Goal: Complete application form

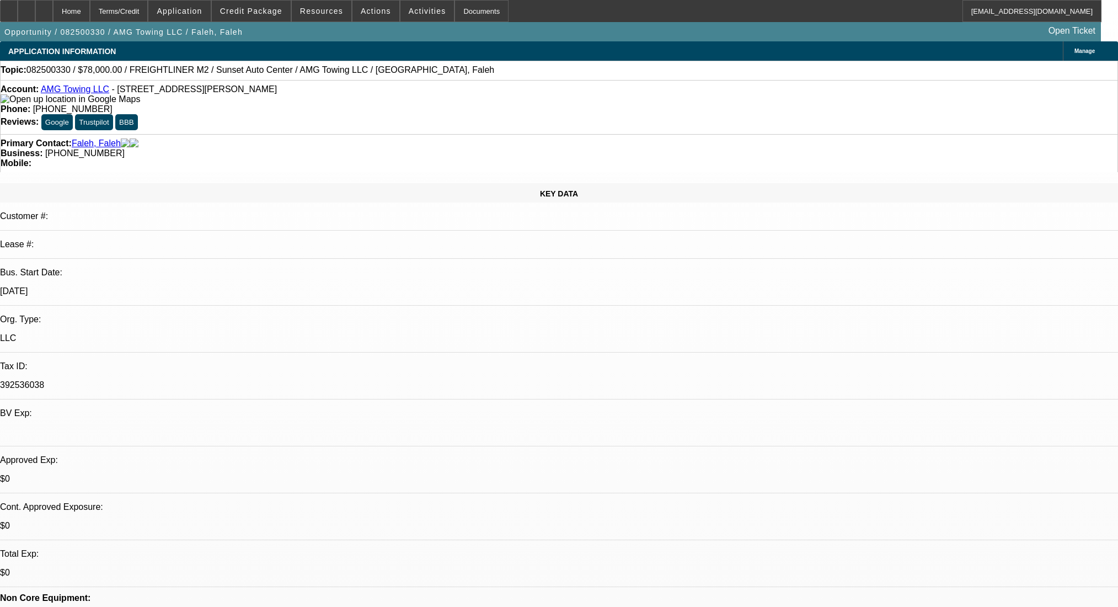
select select "0"
select select "2"
select select "0"
select select "6"
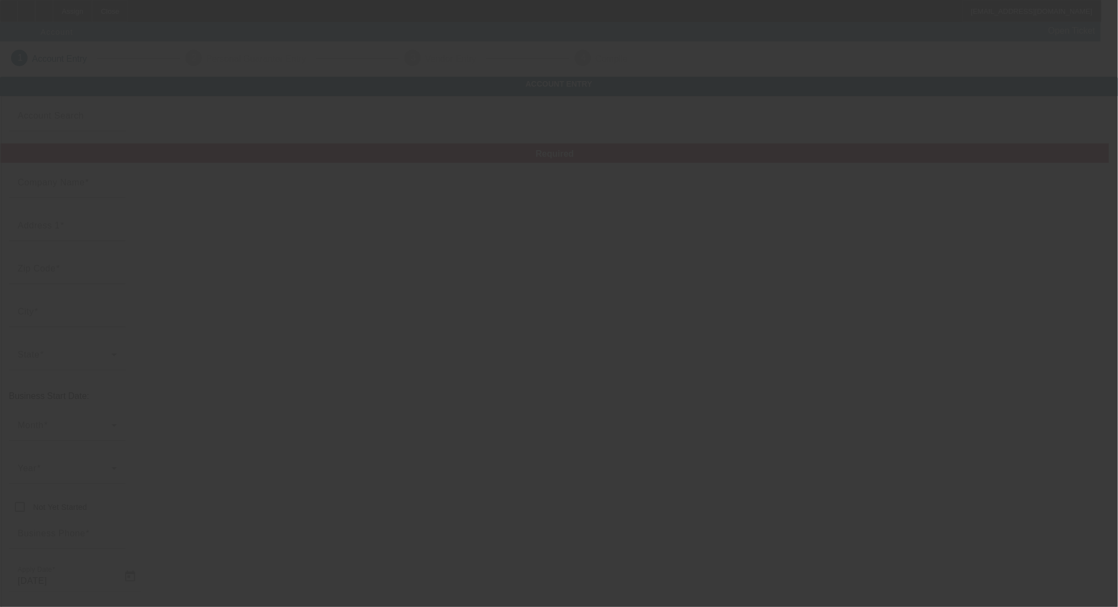
type input "Team Tiger Martial Arts"
type input "2009 Industrial Dr"
type input "78504"
type input "McAllen"
type input "[PHONE_NUMBER]"
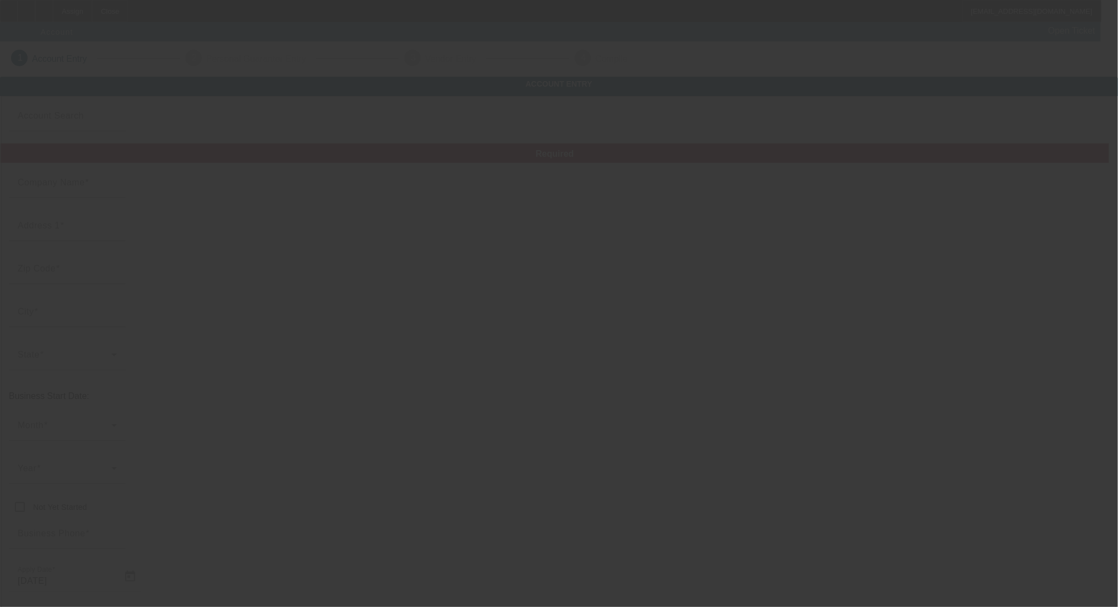
type input "teamtigermartialarts@gmail.com"
type input "99-4324883"
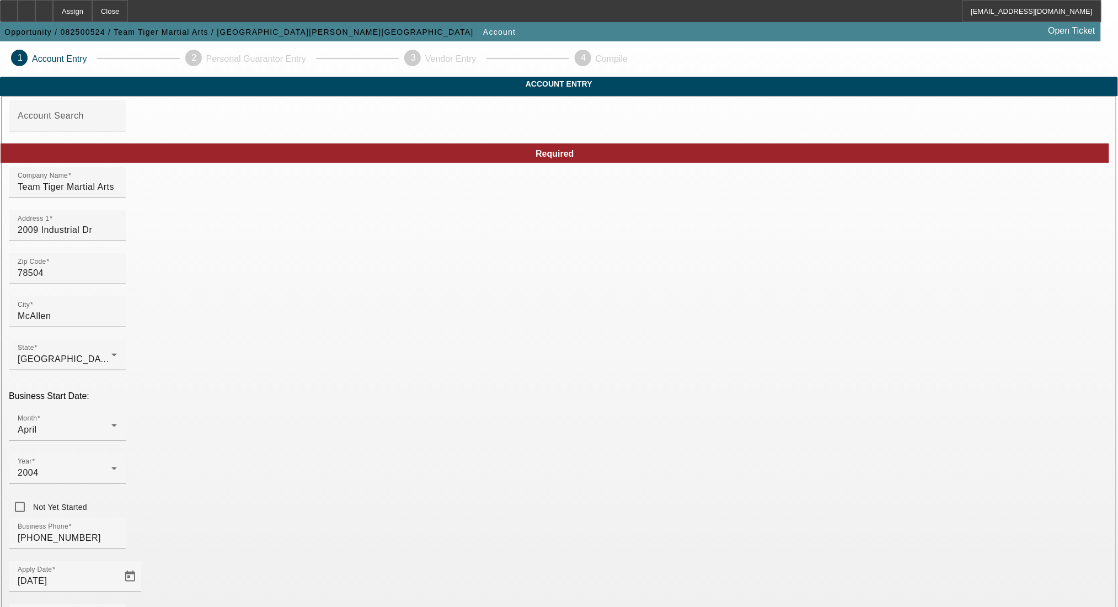
scroll to position [73, 0]
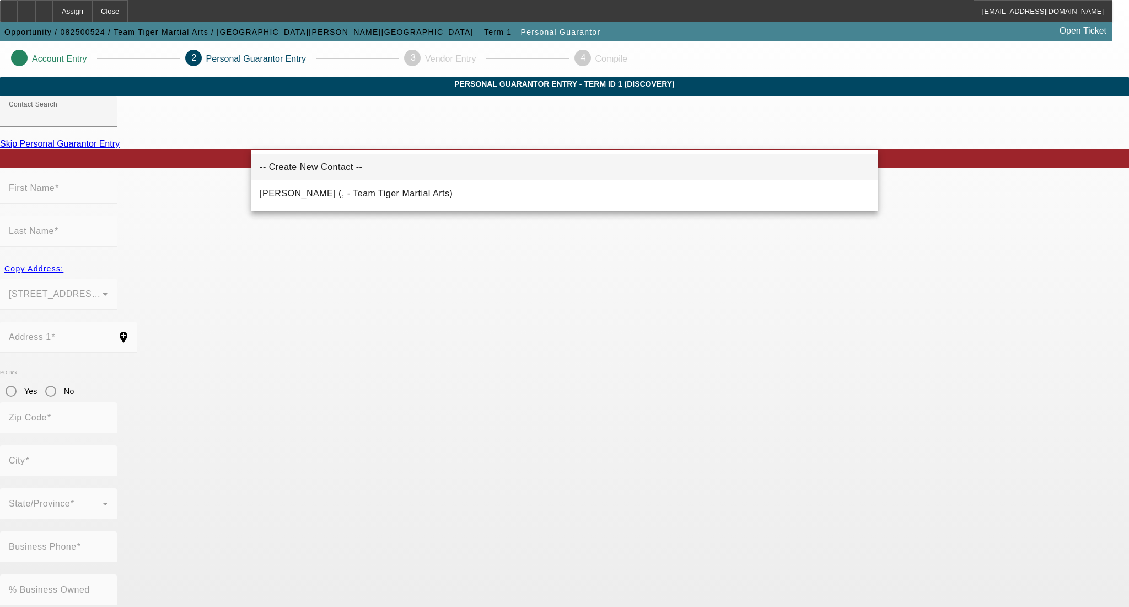
drag, startPoint x: 363, startPoint y: 162, endPoint x: 358, endPoint y: 167, distance: 7.1
click at [360, 163] on mat-option "-- Create New Contact --" at bounding box center [565, 167] width 628 height 26
type input "-- Create New Contact --"
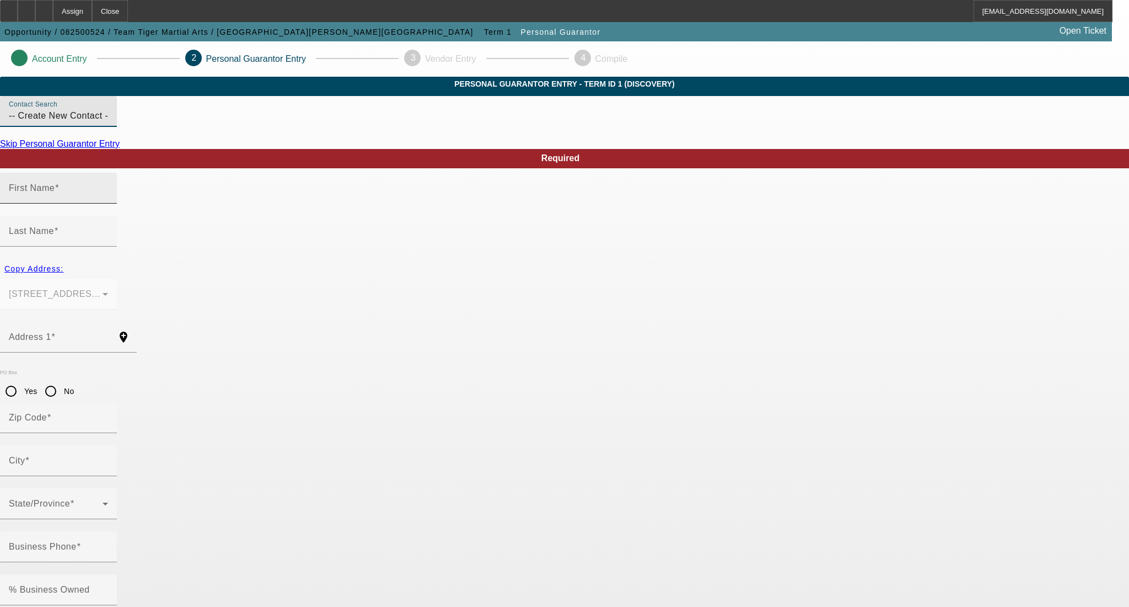
click at [108, 199] on input "First Name" at bounding box center [58, 192] width 99 height 13
type input "Gilbert"
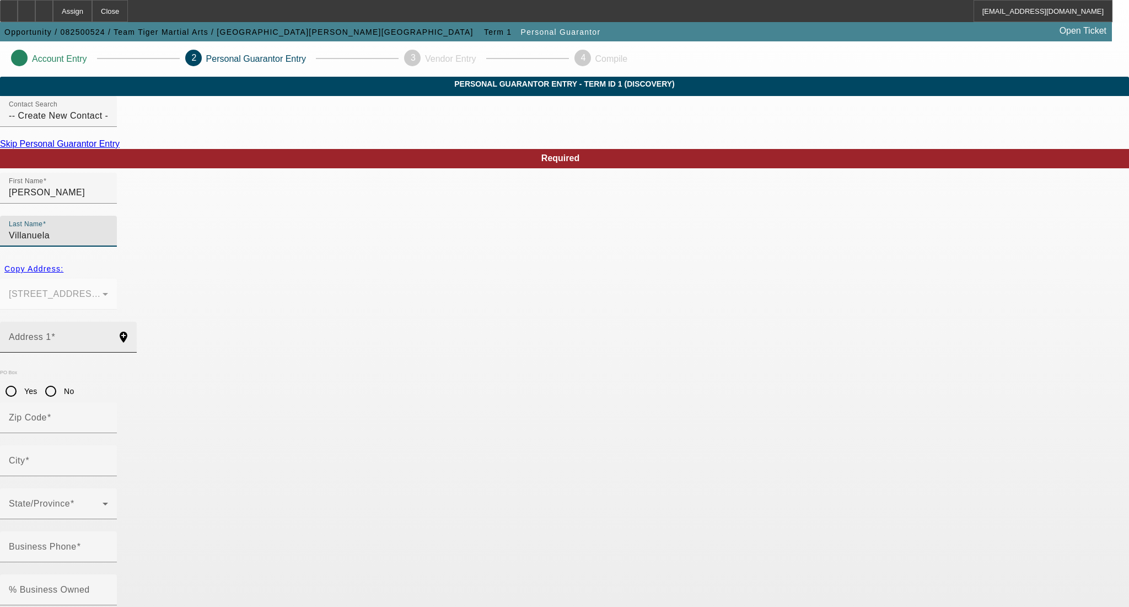
type input "Villanuela"
click at [108, 335] on input "Address 1" at bounding box center [58, 341] width 99 height 13
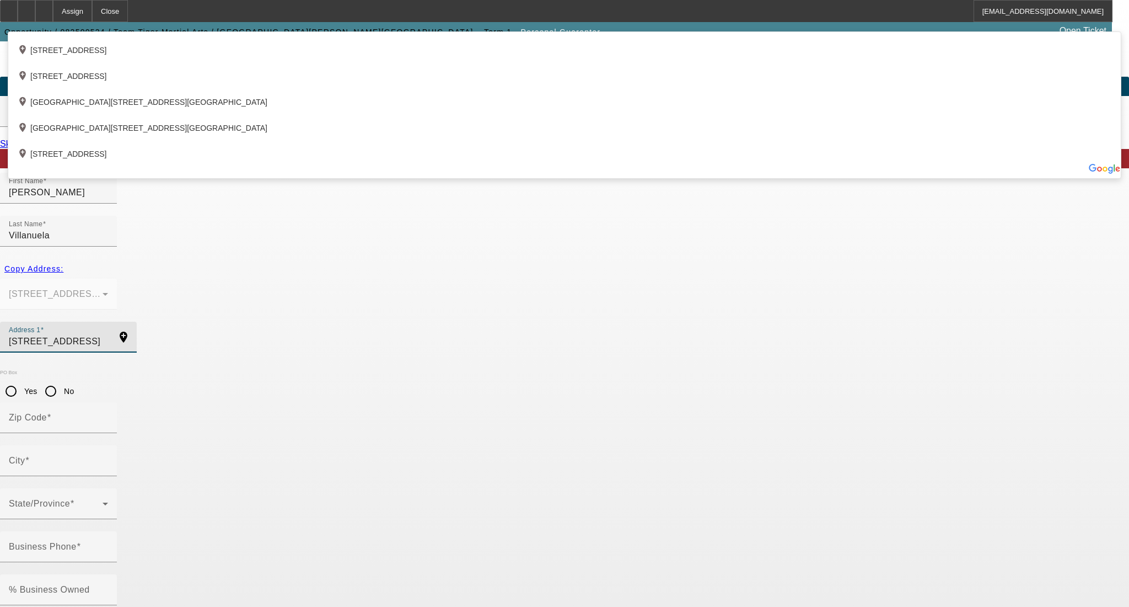
type input "926 East 4 Mile rd"
click at [184, 278] on app-personal-guarantor-manage "Account Entry 2 Personal Guarantor Entry 3 Vendor Entry 4 Compile Personal Guar…" at bounding box center [564, 604] width 1129 height 1127
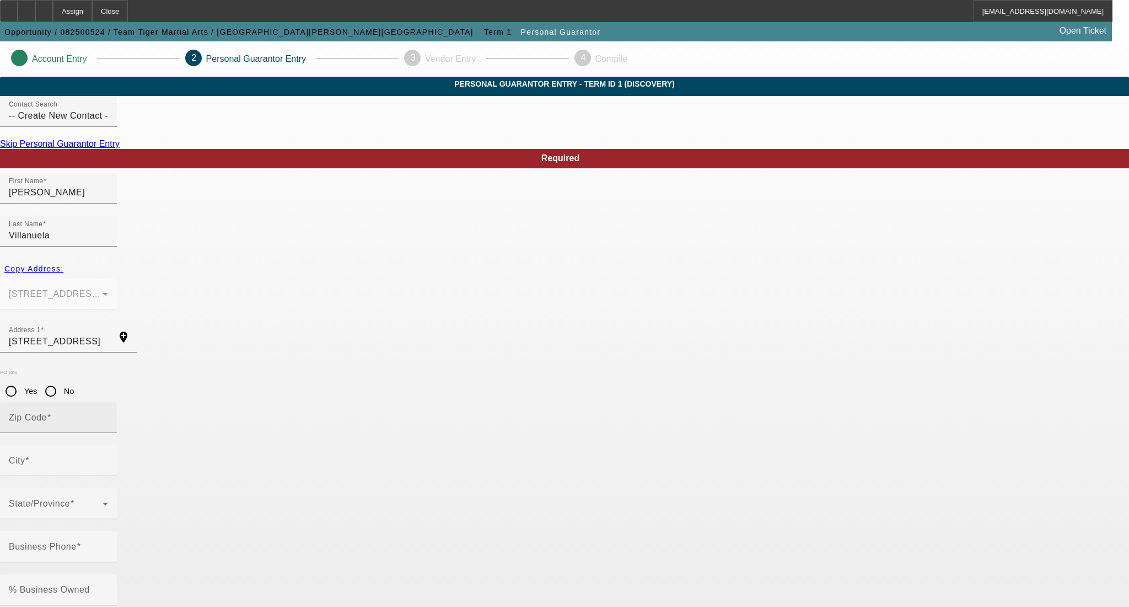
click at [47, 413] on mat-label "Zip Code" at bounding box center [28, 417] width 38 height 9
click at [108, 415] on input "Zip Code" at bounding box center [58, 421] width 99 height 13
type input "78573"
click at [329, 420] on mat-option "Mission" at bounding box center [323, 424] width 144 height 26
type input "Mission"
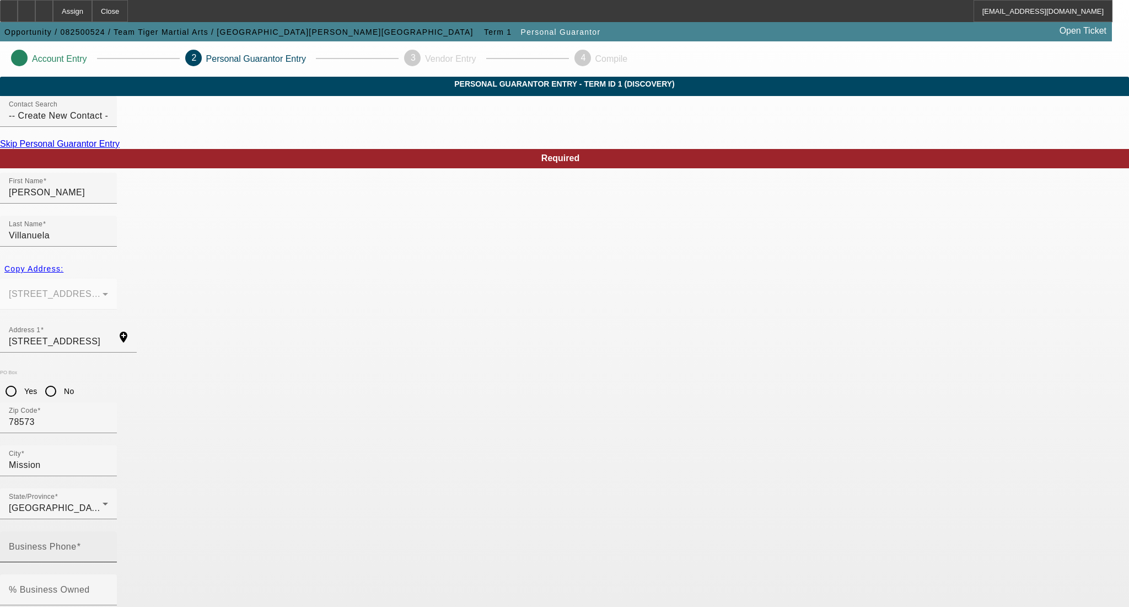
click at [81, 542] on span at bounding box center [79, 546] width 4 height 9
click at [108, 544] on input "Business Phone" at bounding box center [58, 550] width 99 height 13
drag, startPoint x: 321, startPoint y: 441, endPoint x: 191, endPoint y: 434, distance: 130.3
click at [191, 435] on app-personal-guarantor-manage "Account Entry 2 Personal Guarantor Entry 3 Vendor Entry 4 Compile Personal Guar…" at bounding box center [564, 604] width 1129 height 1127
type input "(956) 682-8079"
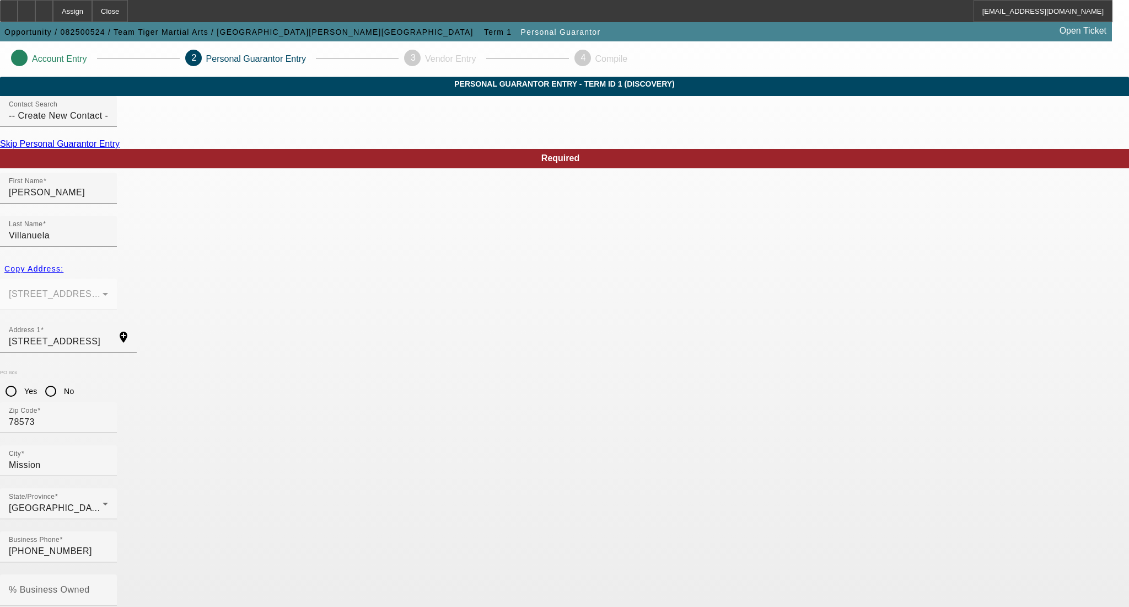
type input "456-43-4859"
paste input "teamtigermartialarts@gmail.com"
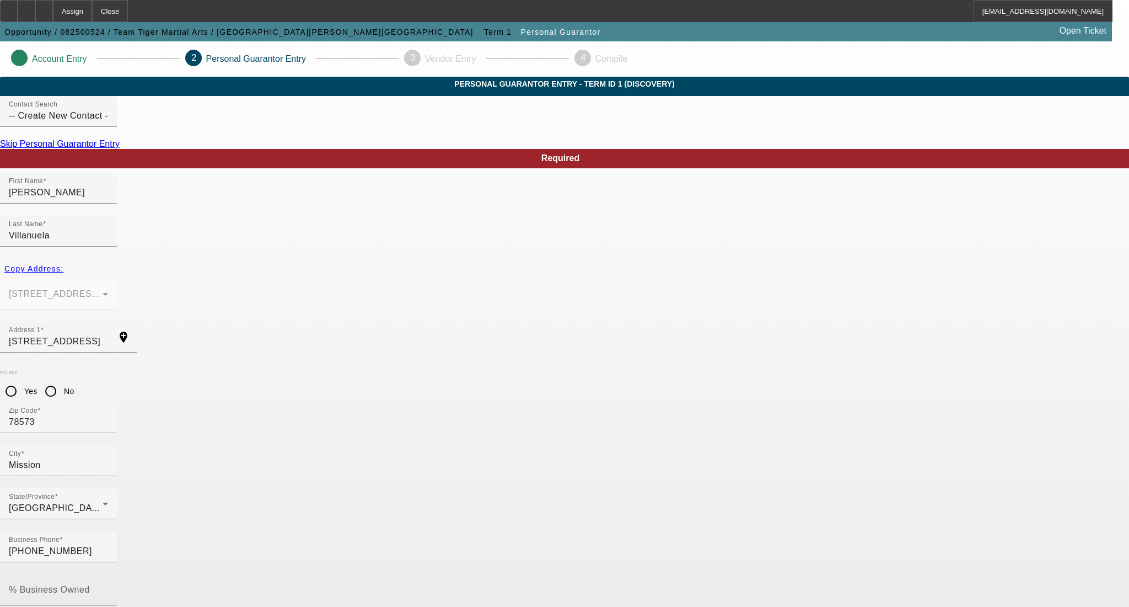
type input "teamtigermartialarts@gmail.com"
click at [108, 587] on input "% Business Owned" at bounding box center [58, 593] width 99 height 13
type input "50"
drag, startPoint x: 558, startPoint y: 492, endPoint x: 780, endPoint y: 514, distance: 223.3
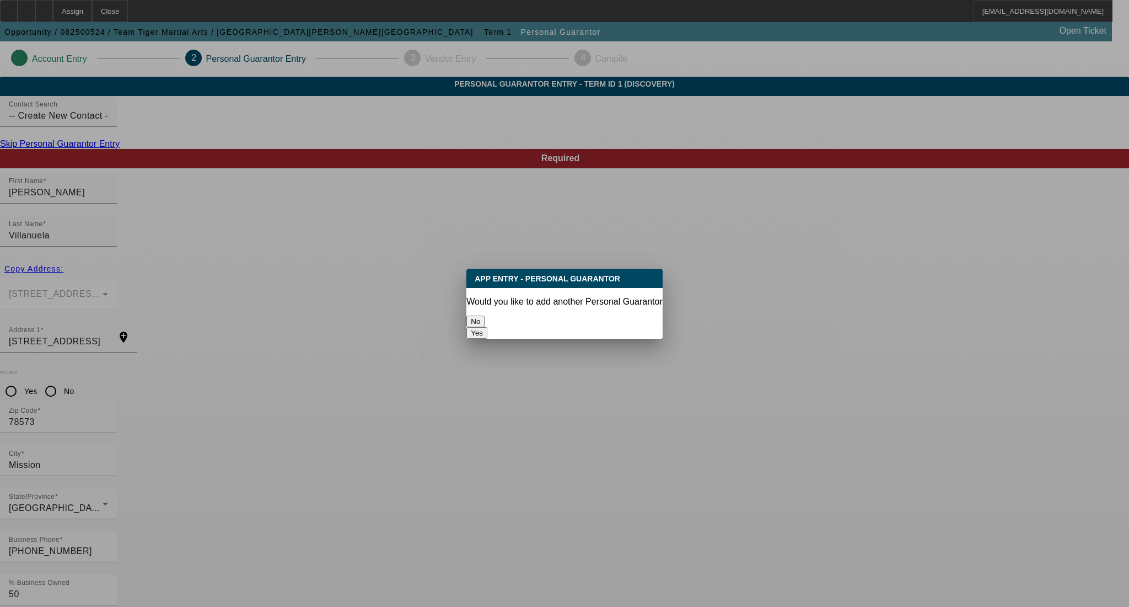
click at [485, 319] on button "No" at bounding box center [476, 321] width 18 height 12
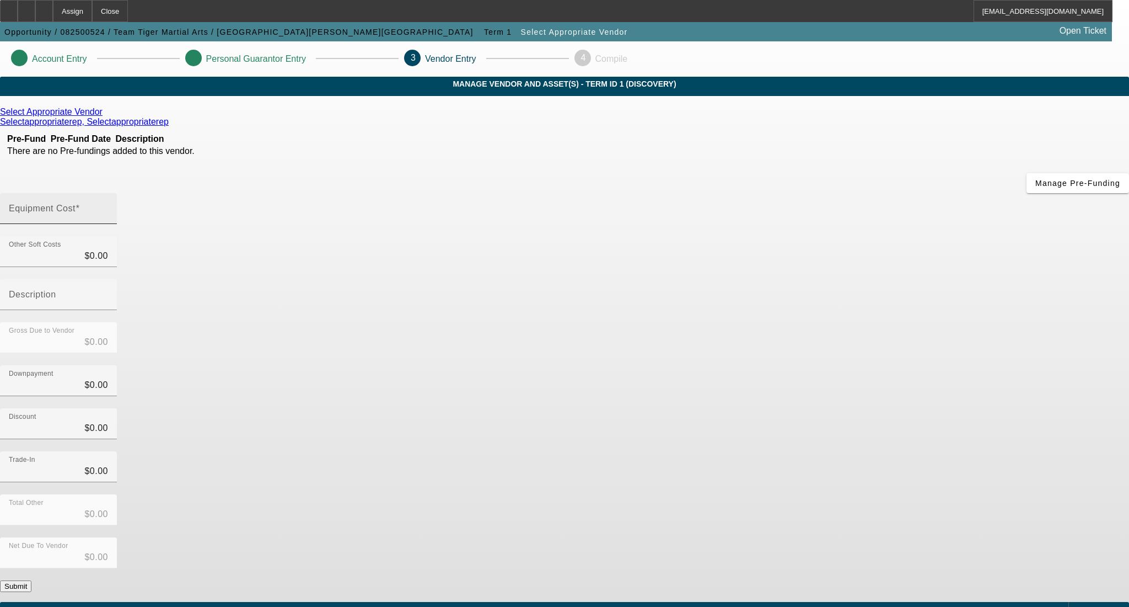
click at [108, 206] on input "Equipment Cost" at bounding box center [58, 212] width 99 height 13
type input "4"
type input "$4.00"
type input "40"
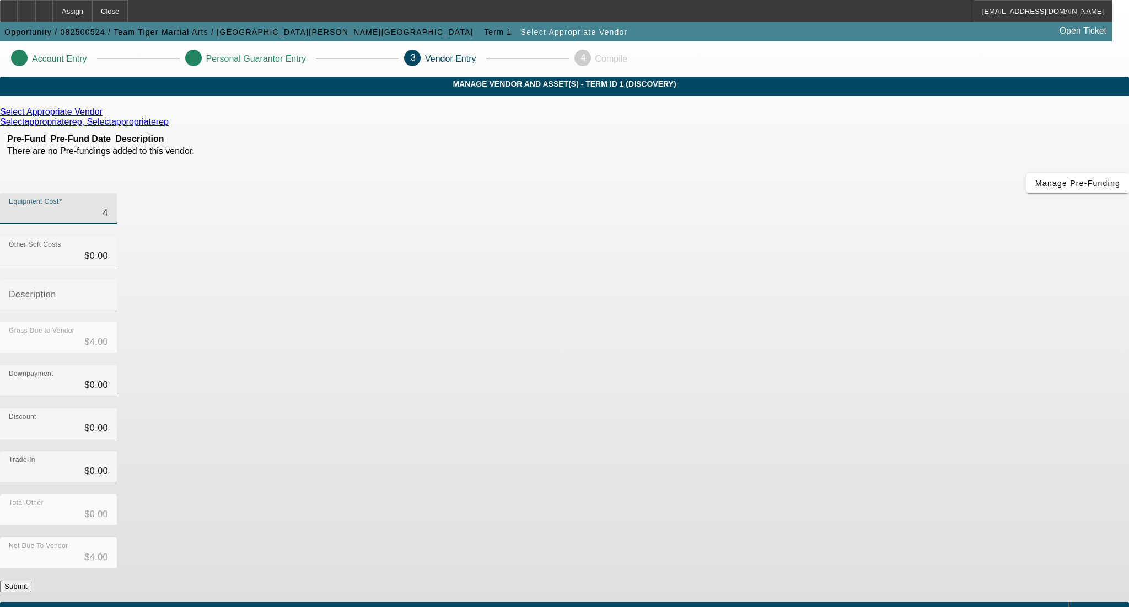
type input "$40.00"
type input "400"
type input "$400.00"
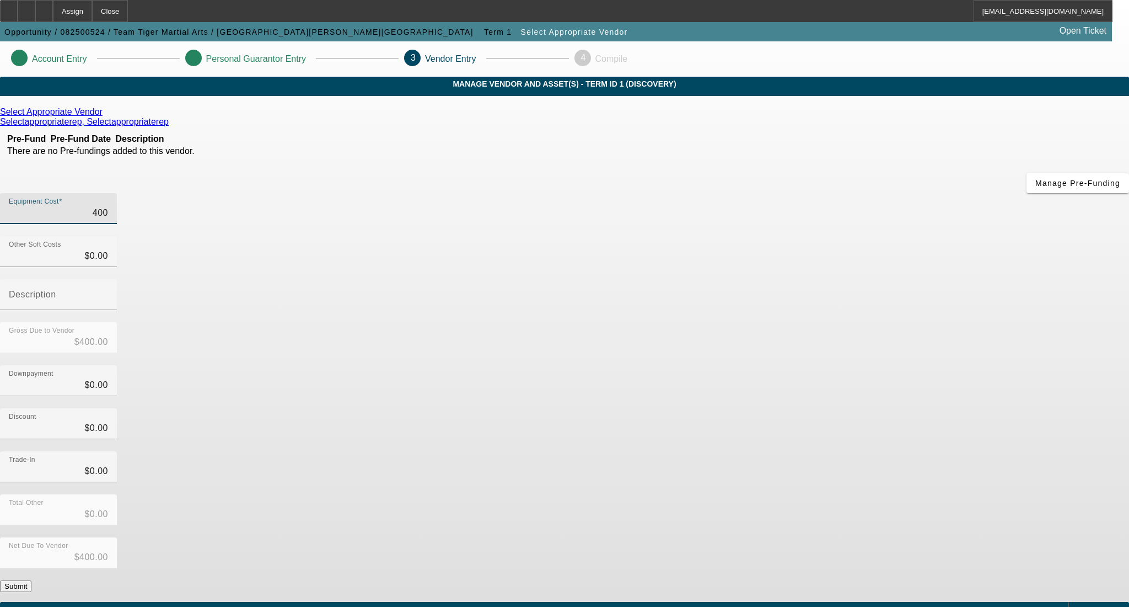
type input "4000"
type input "$4,000.00"
type input "40000"
type input "$40,000.00"
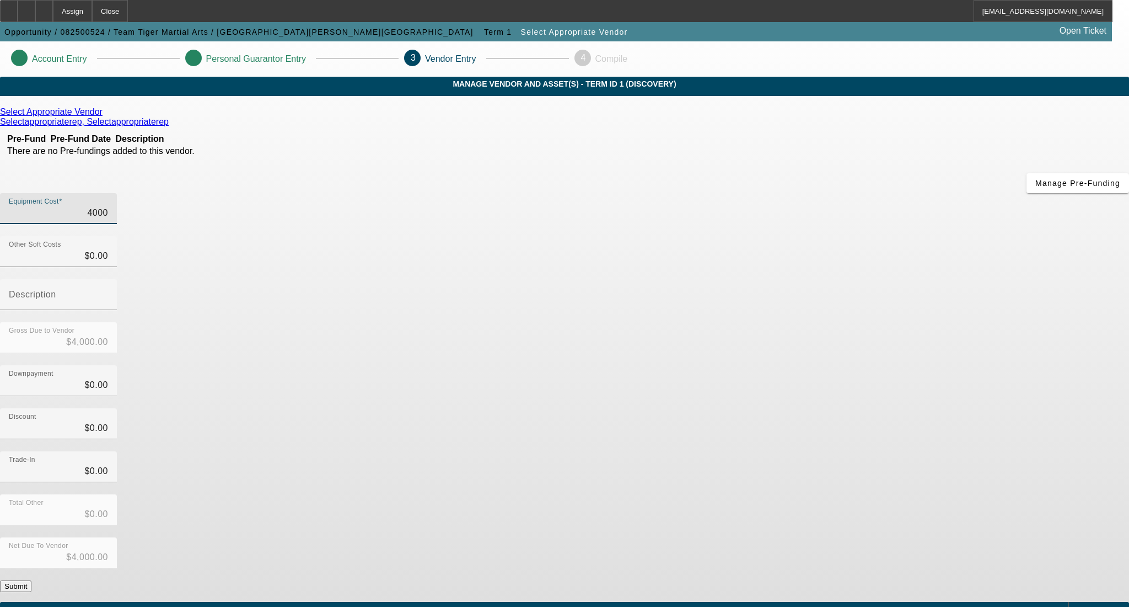
type input "$40,000.00"
click at [817, 451] on div "Trade-In $0.00" at bounding box center [564, 472] width 1129 height 43
click at [31, 580] on button "Submit" at bounding box center [15, 586] width 31 height 12
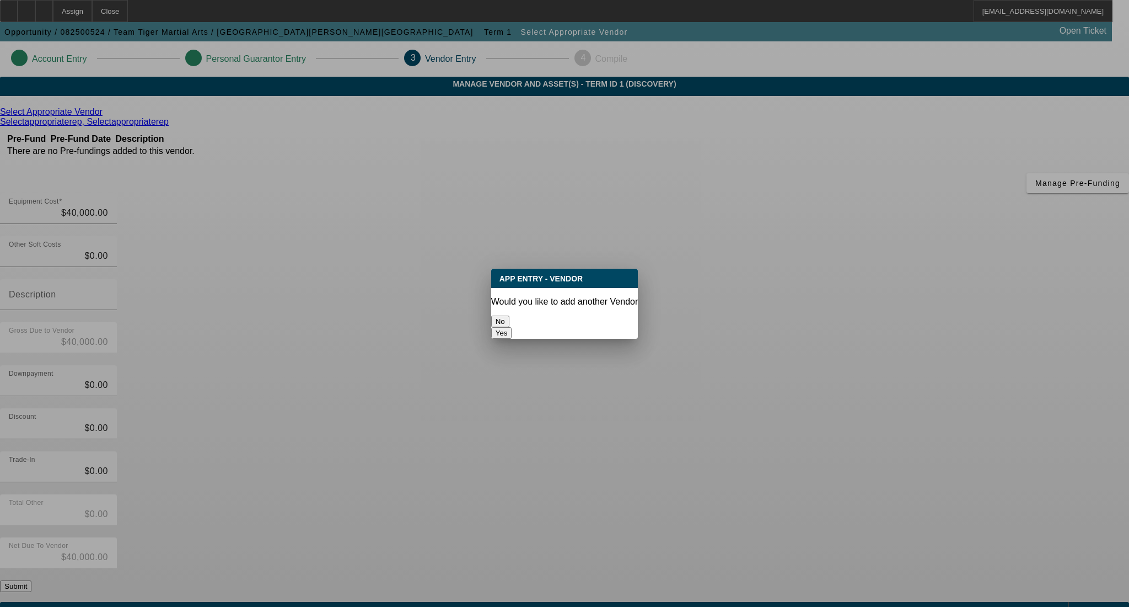
click at [510, 315] on button "No" at bounding box center [500, 321] width 18 height 12
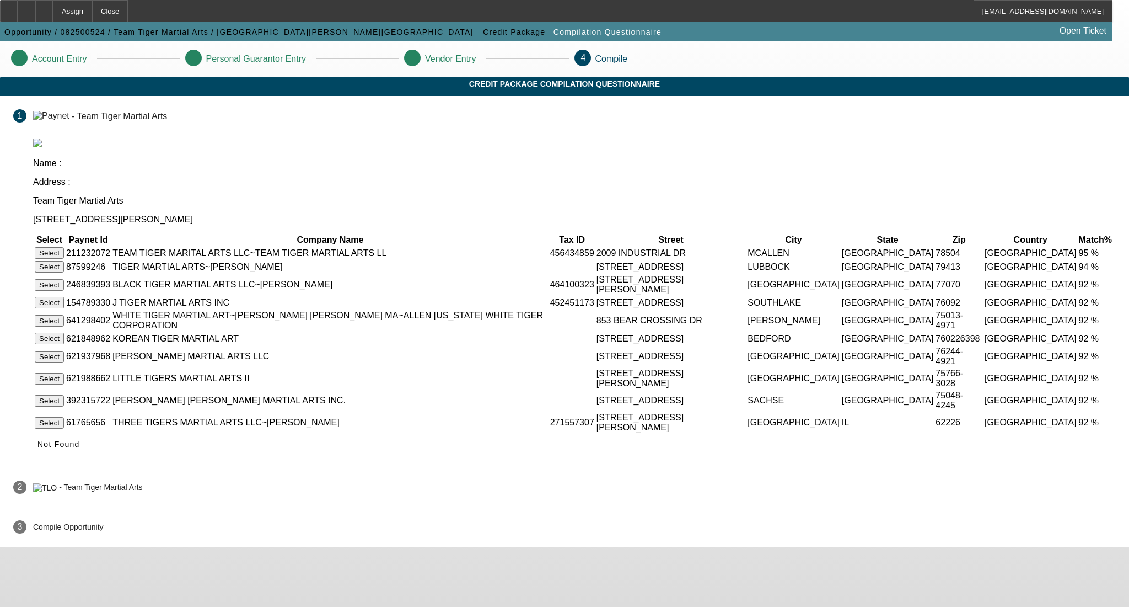
click at [64, 247] on button "Select" at bounding box center [49, 253] width 29 height 12
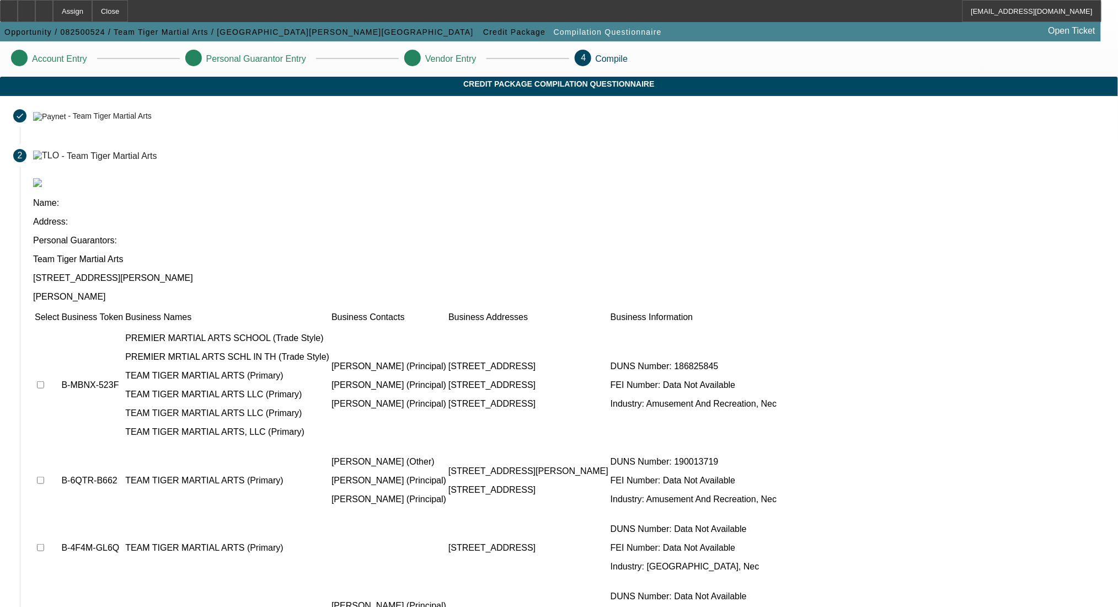
click at [44, 381] on input "checkbox" at bounding box center [40, 384] width 7 height 7
checkbox input "true"
click at [44, 476] on input "checkbox" at bounding box center [40, 479] width 7 height 7
checkbox input "true"
click at [44, 606] on input "checkbox" at bounding box center [40, 614] width 7 height 7
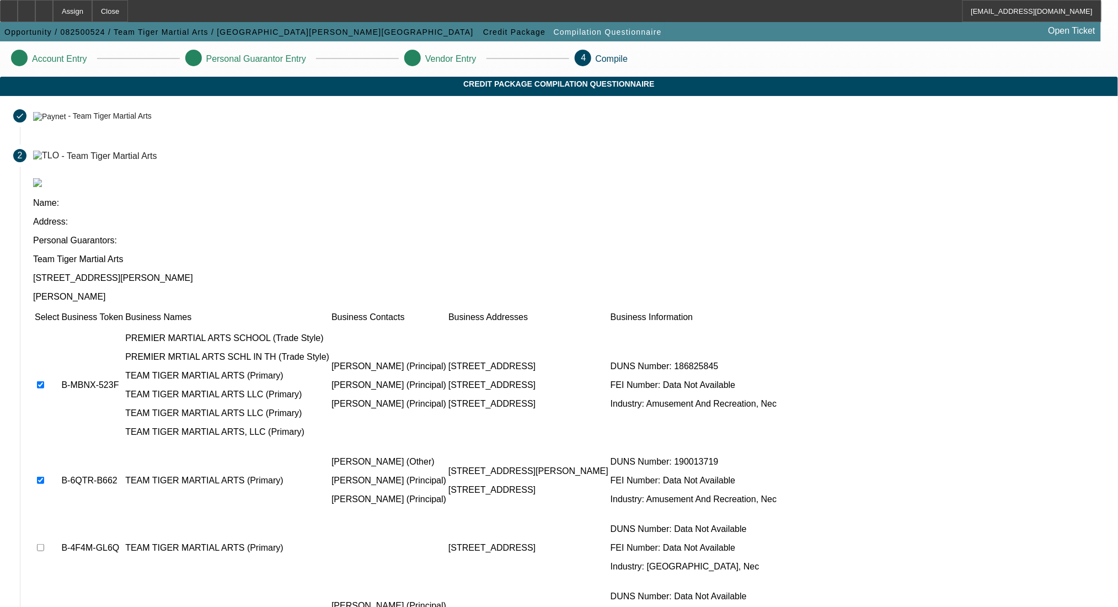
checkbox input "true"
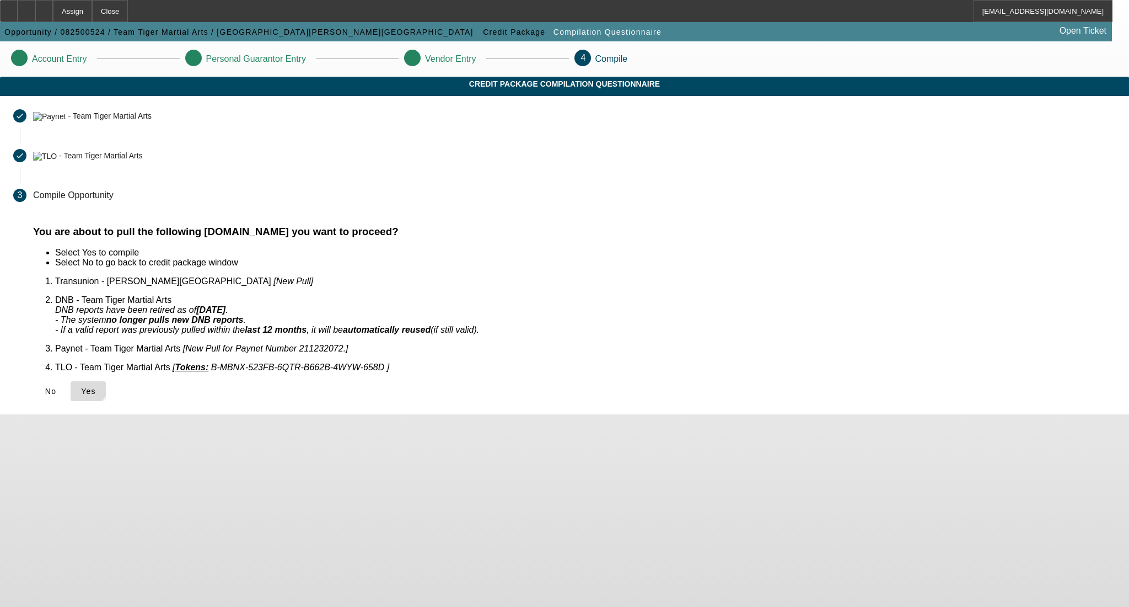
click at [81, 387] on icon at bounding box center [81, 391] width 0 height 9
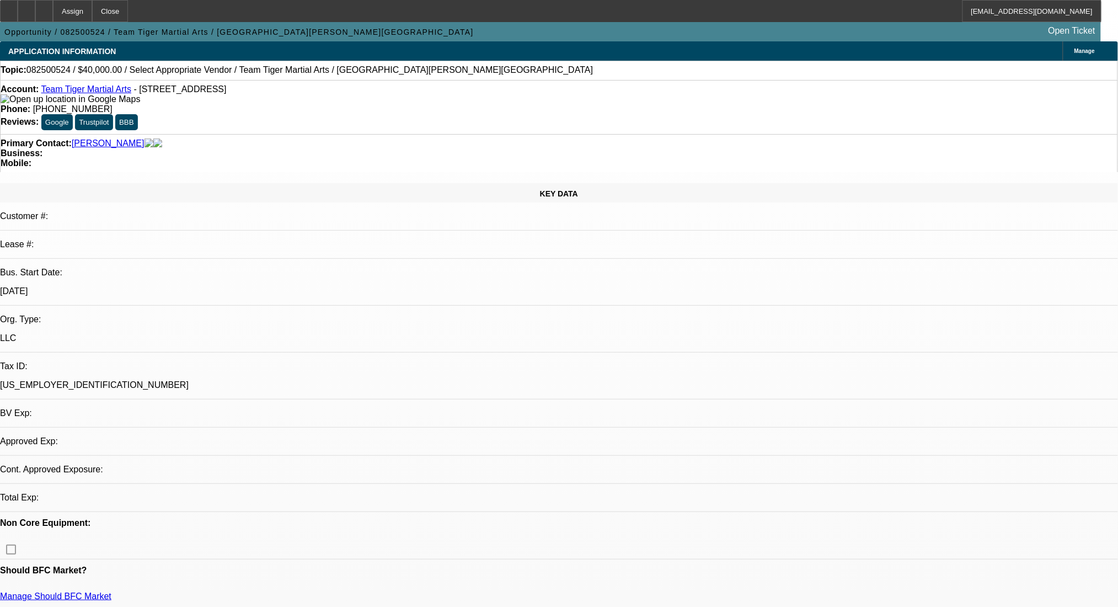
select select "0"
select select "2"
select select "0.1"
select select "4"
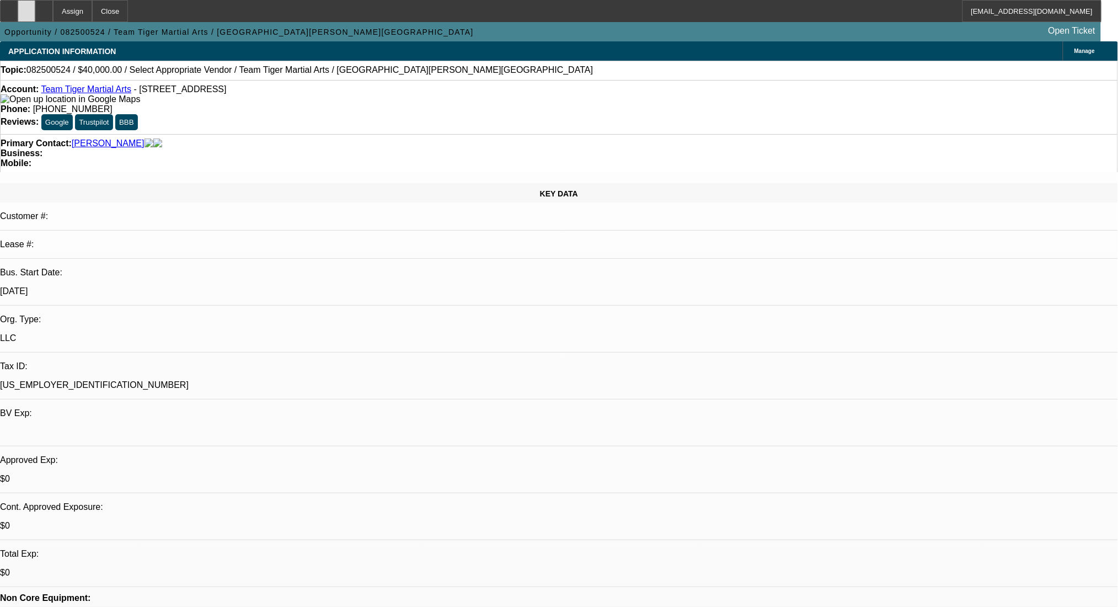
click at [26, 7] on icon at bounding box center [26, 7] width 0 height 0
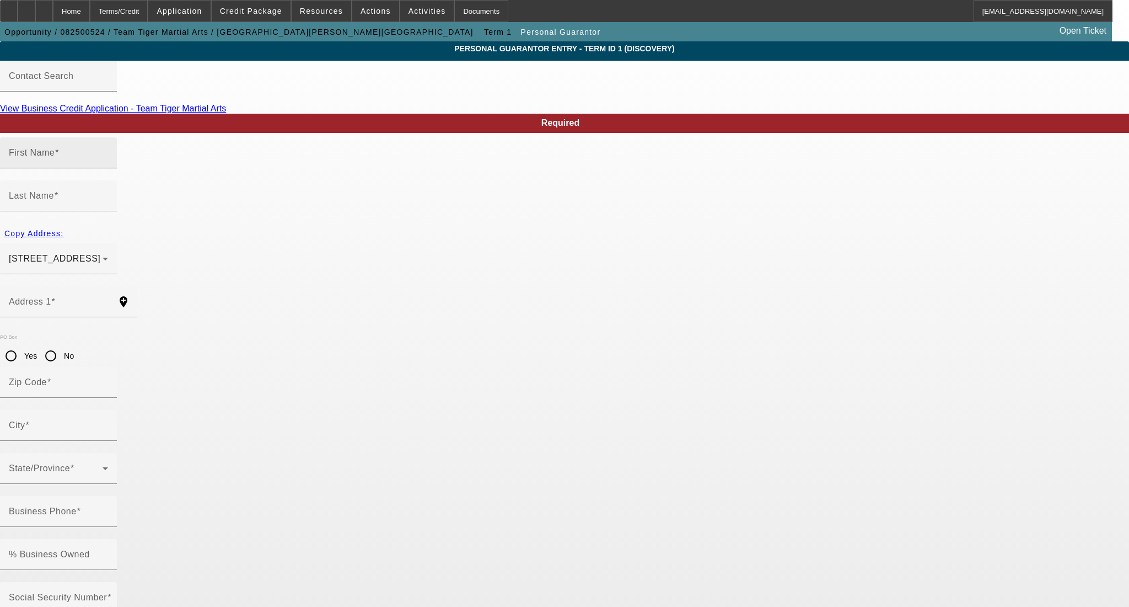
type input "Gilbert"
type input "Villanuela"
type input "926 East 4 Mile rd"
radio input "true"
type input "78573"
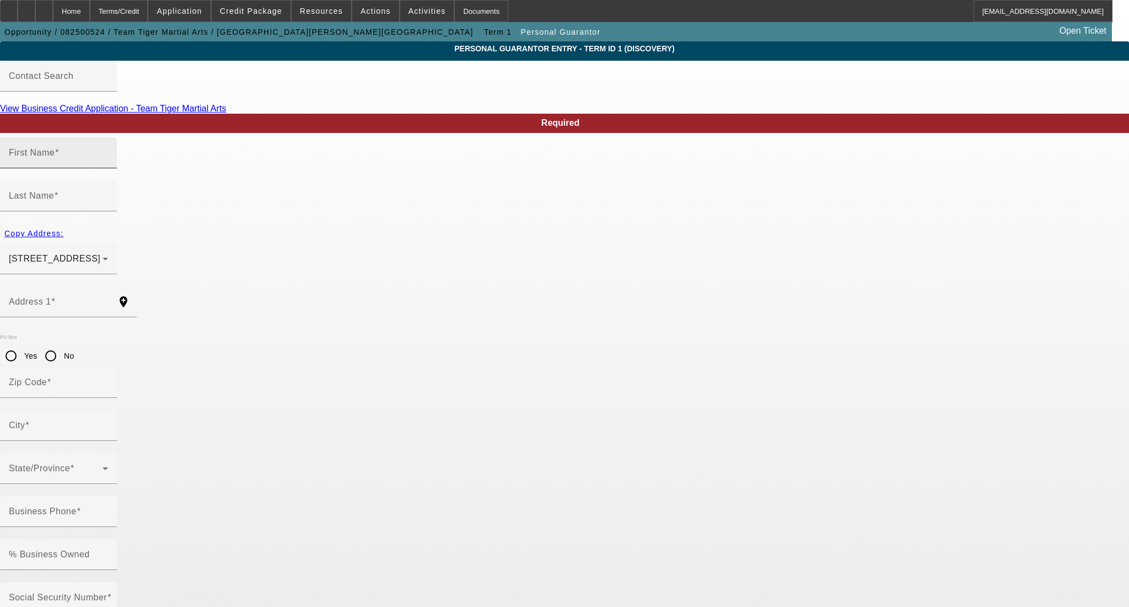
type input "Mission"
type input "(956) 682-8079"
type input "50"
type input "456-43-4859"
type input "teamtigermartialarts@gmail.com"
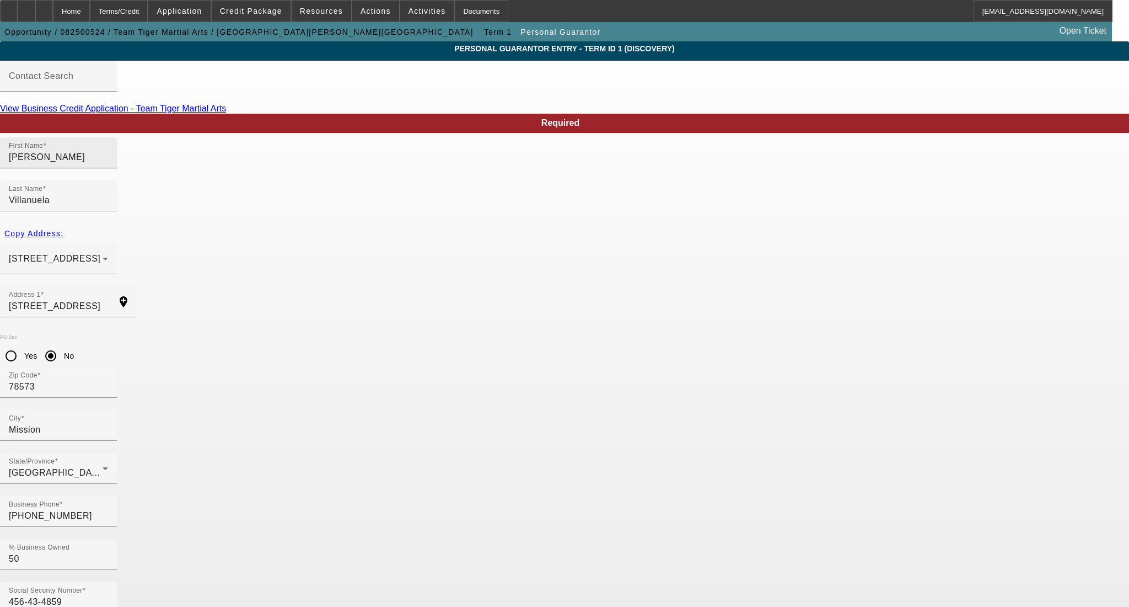
click at [108, 164] on input "Gilbert" at bounding box center [58, 157] width 99 height 13
type input "Gilberto"
click at [262, 2] on span at bounding box center [251, 11] width 79 height 26
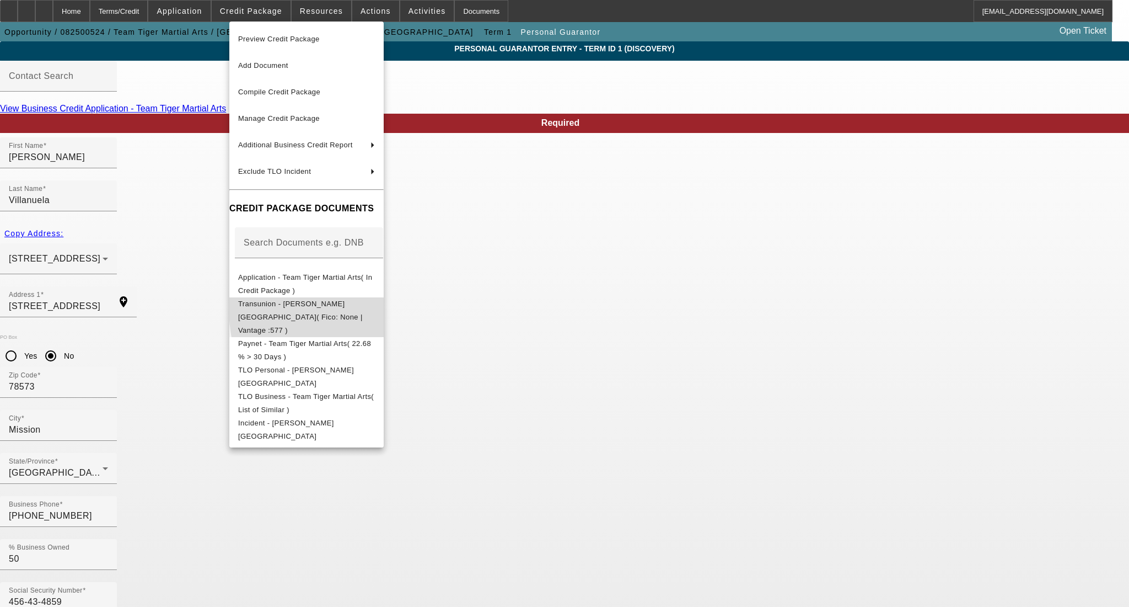
click at [363, 303] on span "Transunion - Villanuela, Gilbert( Fico: None | Vantage :577 )" at bounding box center [300, 316] width 125 height 35
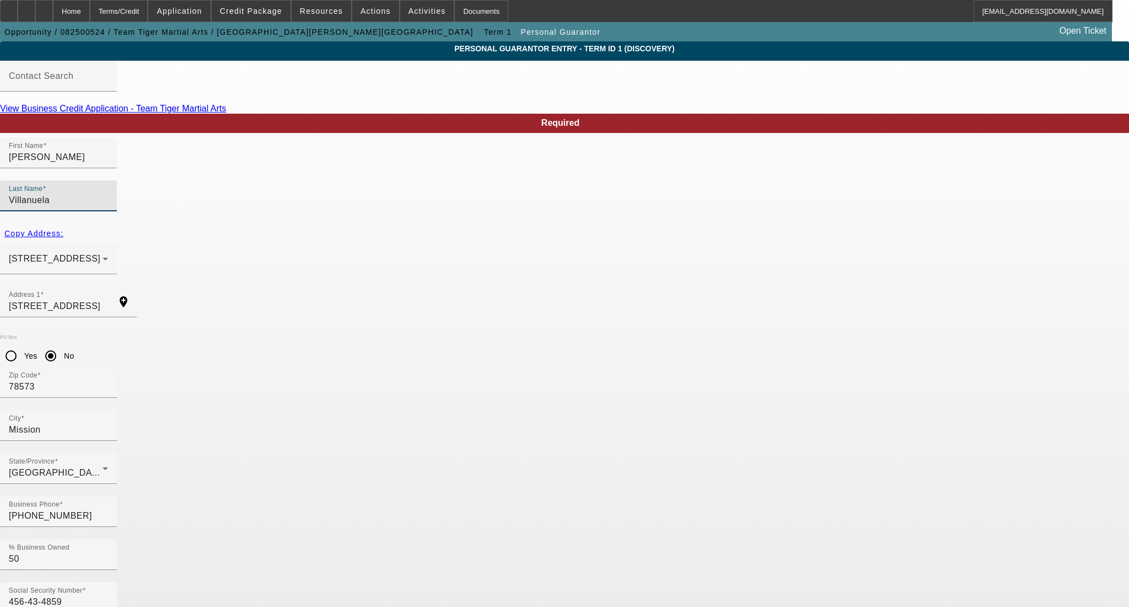
click at [108, 194] on input "Villanuela" at bounding box center [58, 200] width 99 height 13
type input "Villanueva"
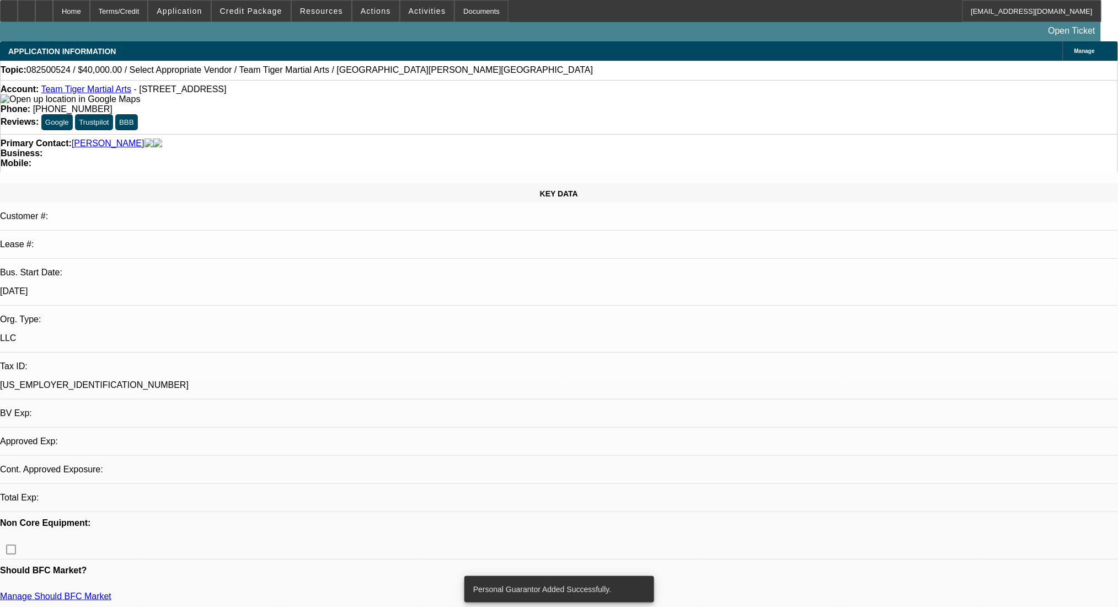
select select "0"
select select "2"
select select "0.1"
select select "4"
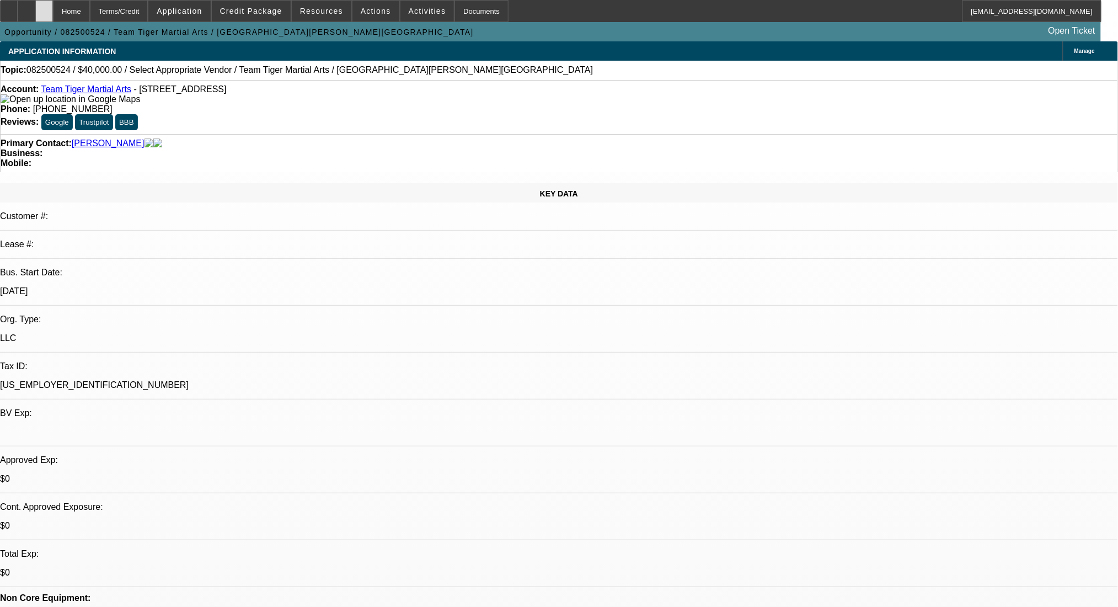
click at [53, 8] on div at bounding box center [44, 11] width 18 height 22
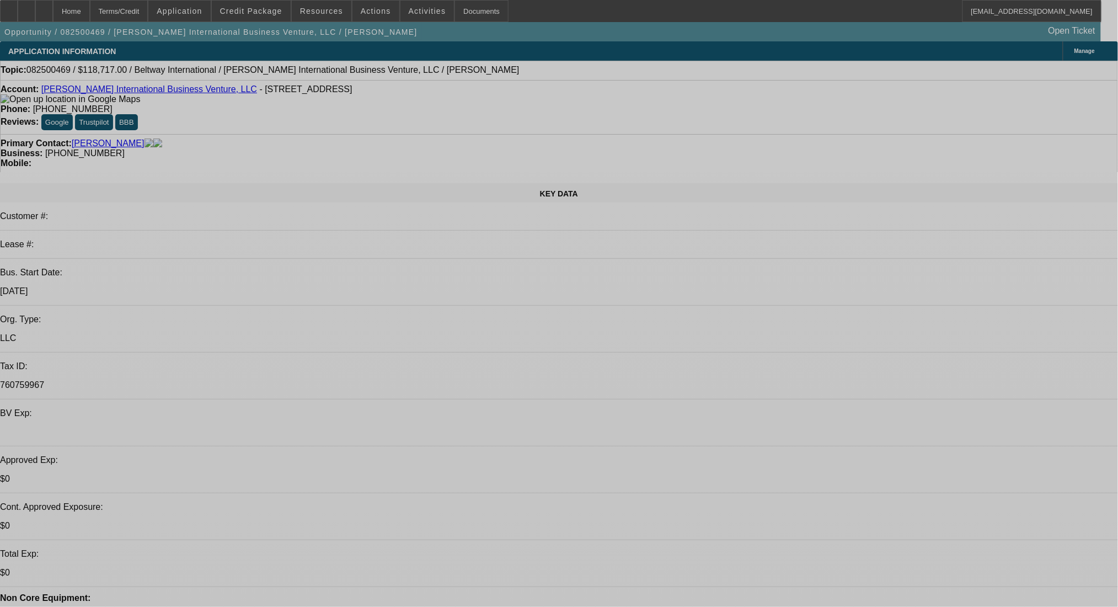
select select "0"
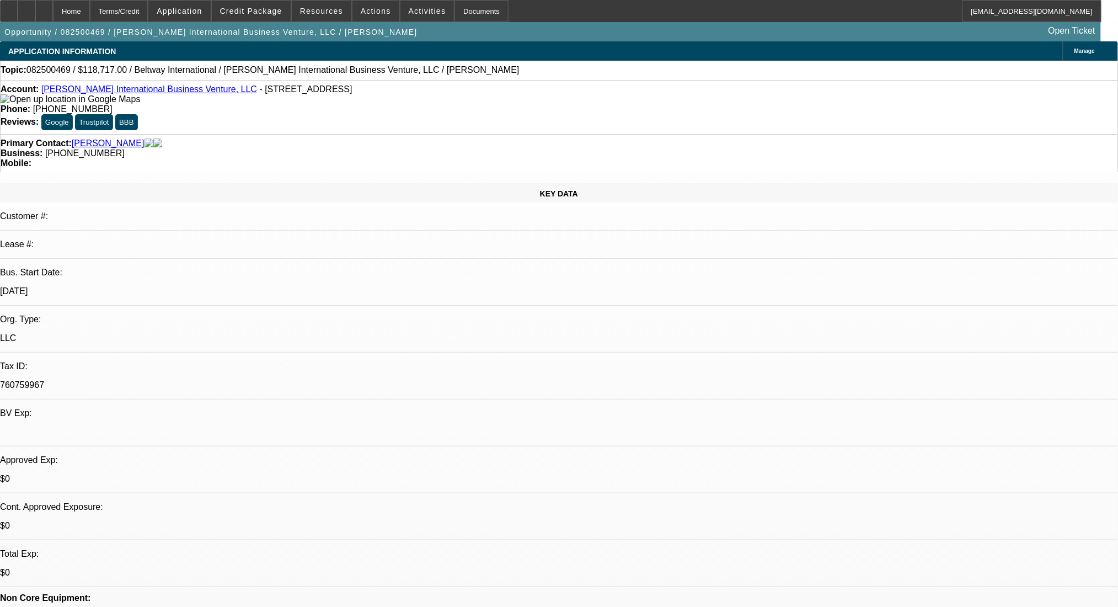
select select "2"
select select "0.1"
select select "4"
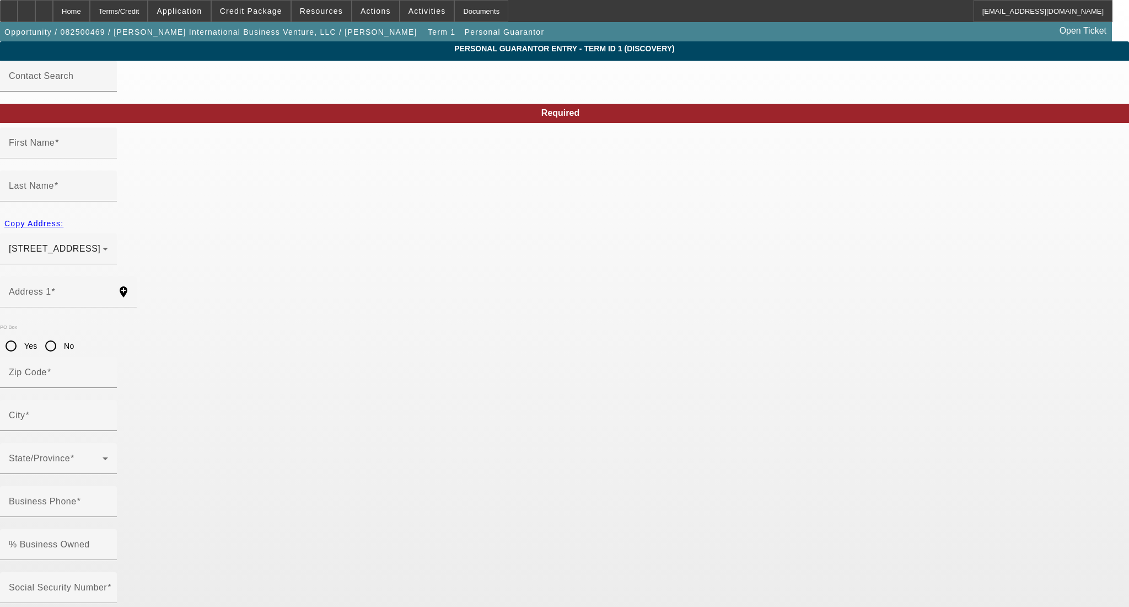
type input "Barry"
type input "Phiilips"
type input "2814 Citrus Lane"
radio input "true"
type input "20774"
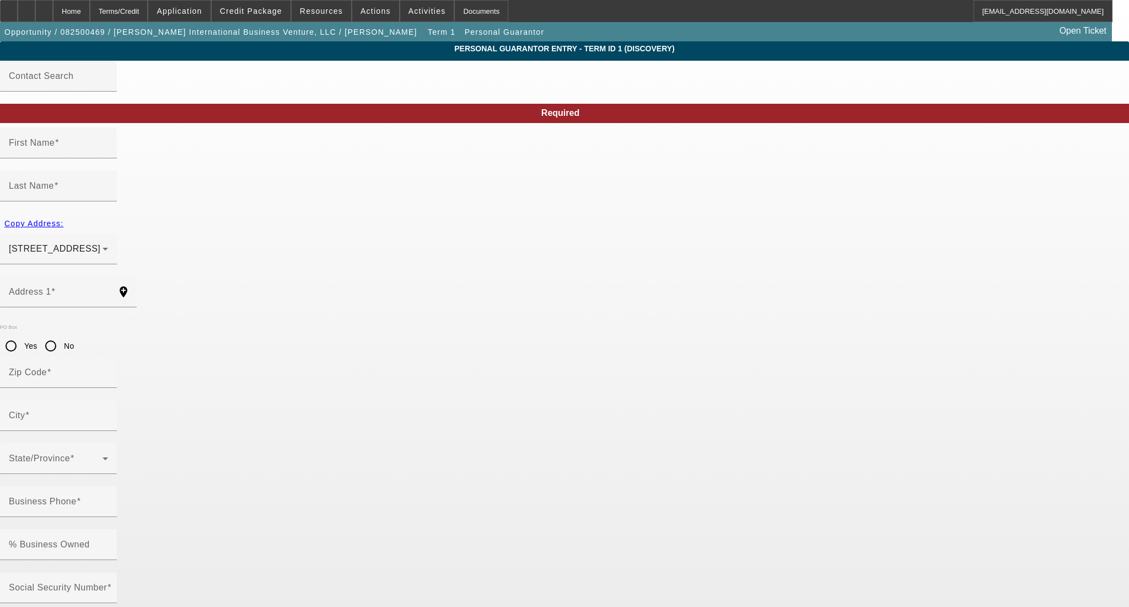
type input "Springdale"
type input "(240) 636-3773"
type input "40"
type input "760-75-9967"
type input "barryphillips644@gmail.com"
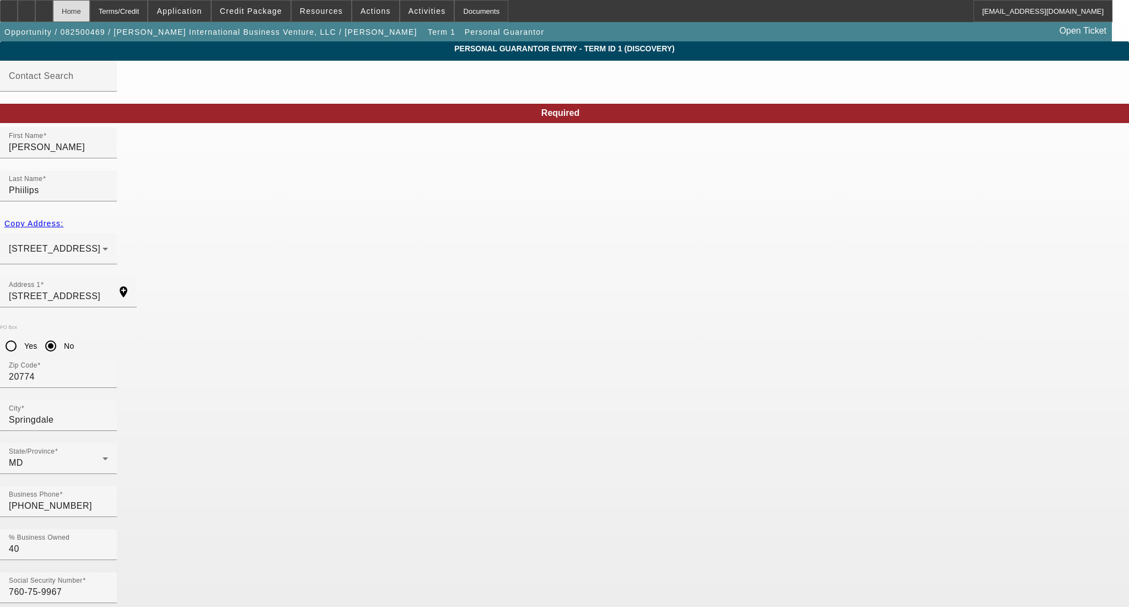
click at [90, 13] on div "Home" at bounding box center [71, 11] width 37 height 22
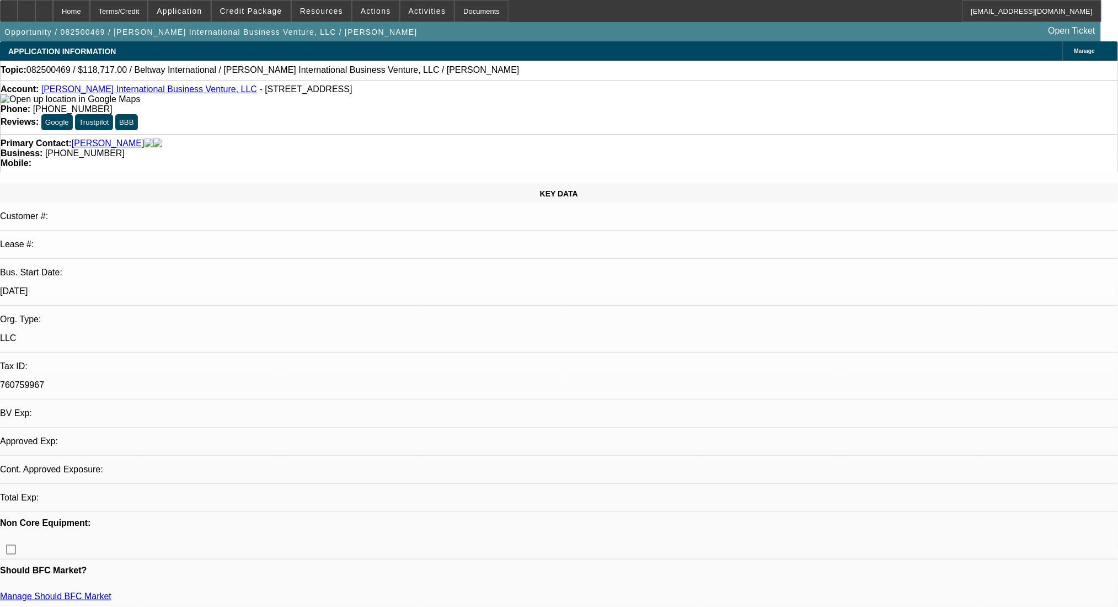
select select "0"
select select "2"
select select "0.1"
select select "4"
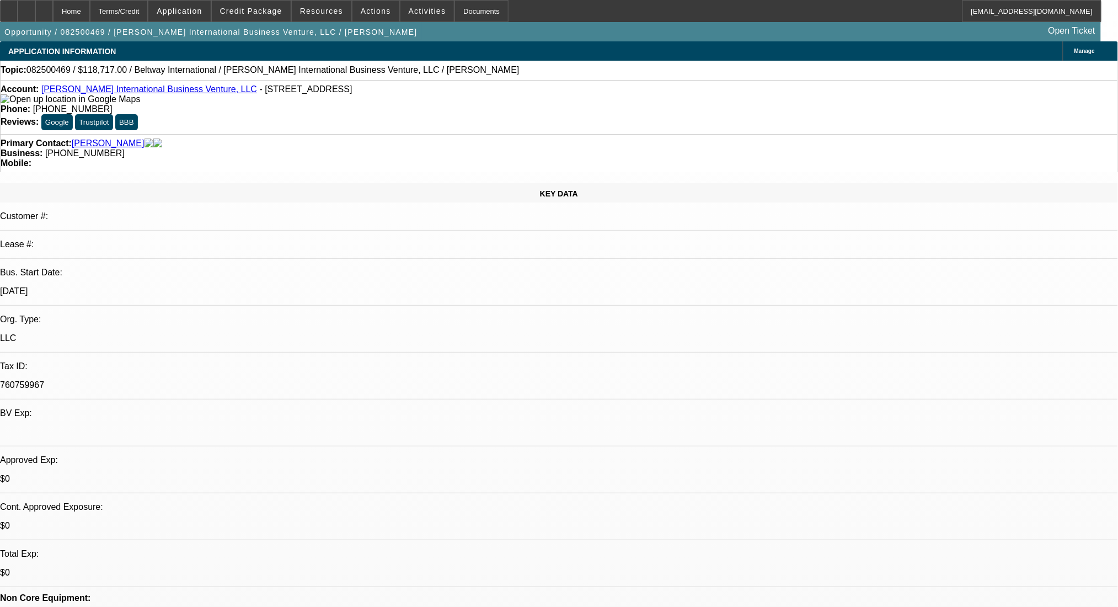
drag, startPoint x: 94, startPoint y: 528, endPoint x: 107, endPoint y: 528, distance: 12.7
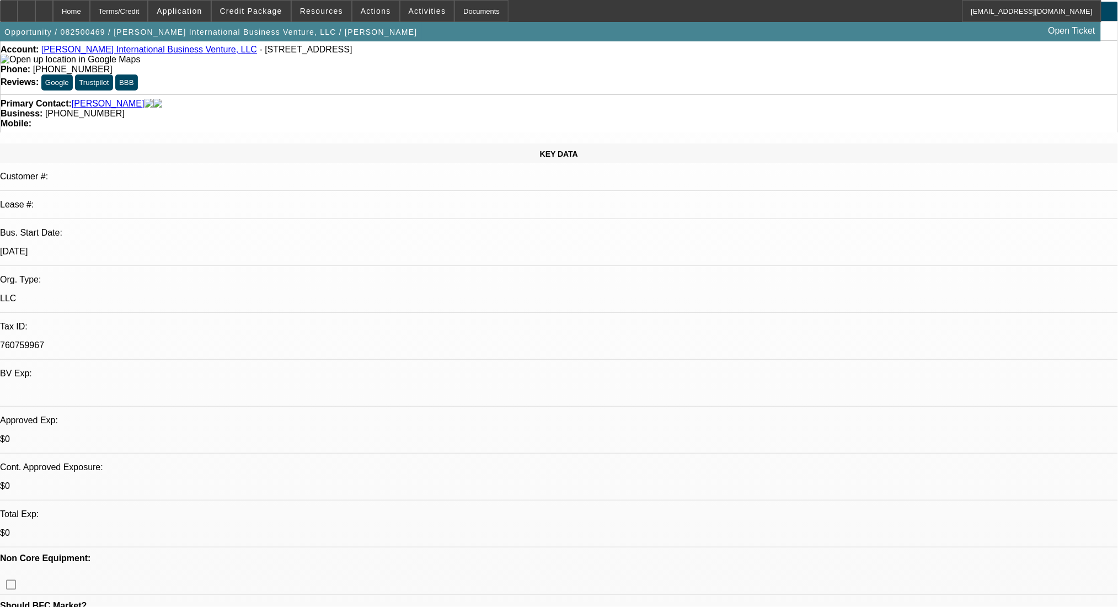
scroll to position [73, 0]
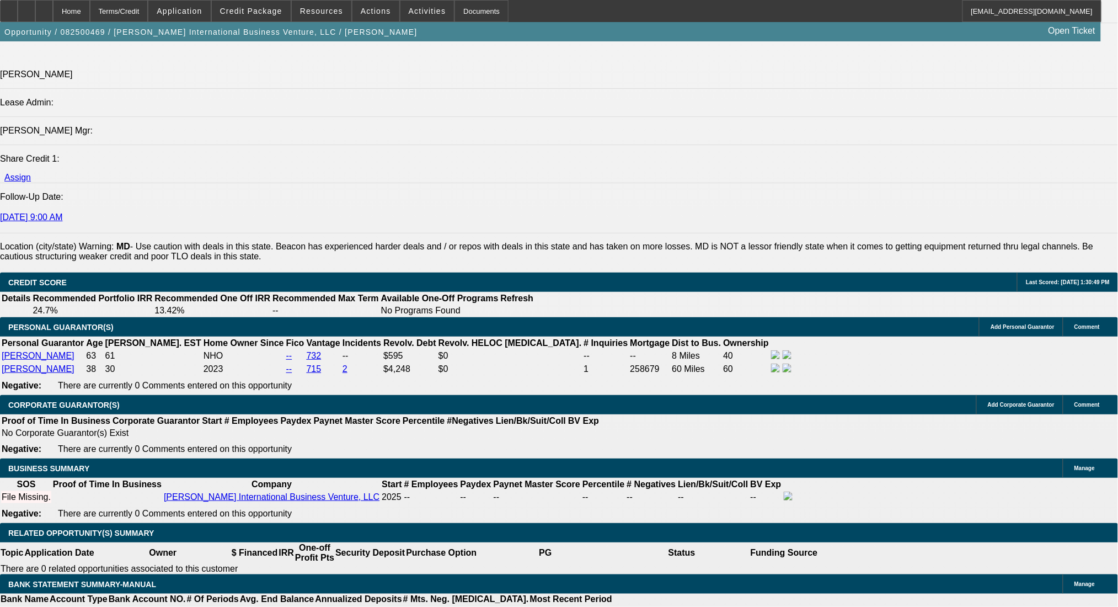
scroll to position [882, 0]
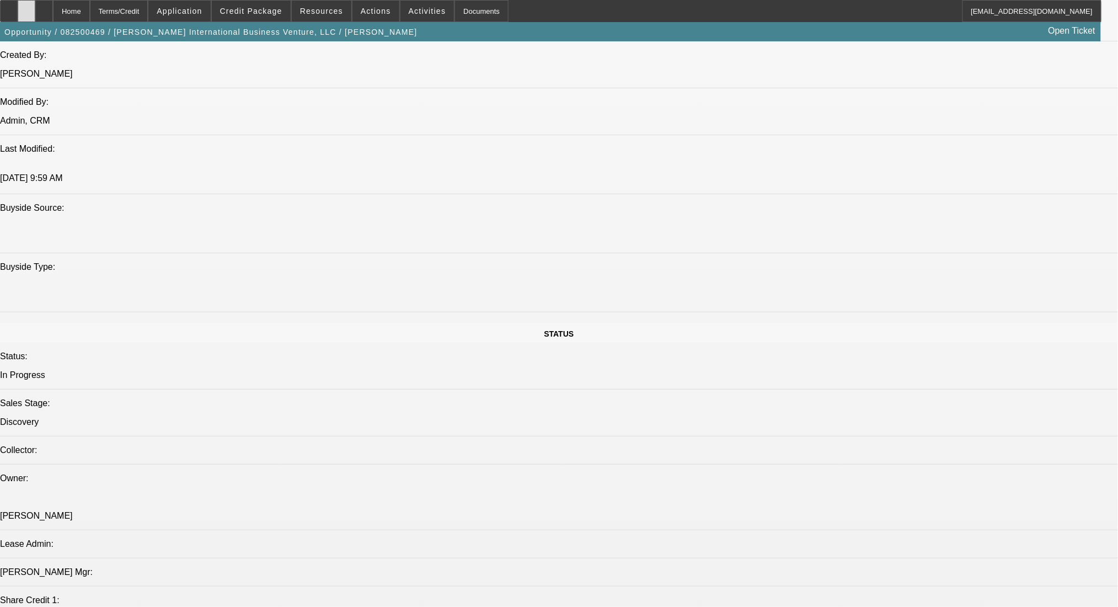
click at [35, 8] on div at bounding box center [27, 11] width 18 height 22
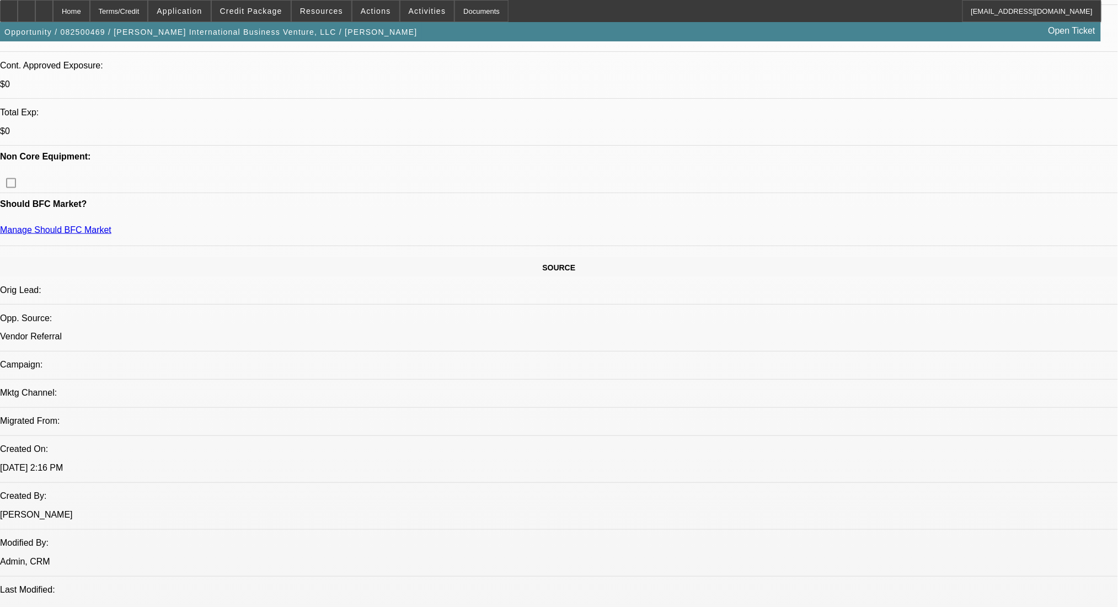
scroll to position [0, 0]
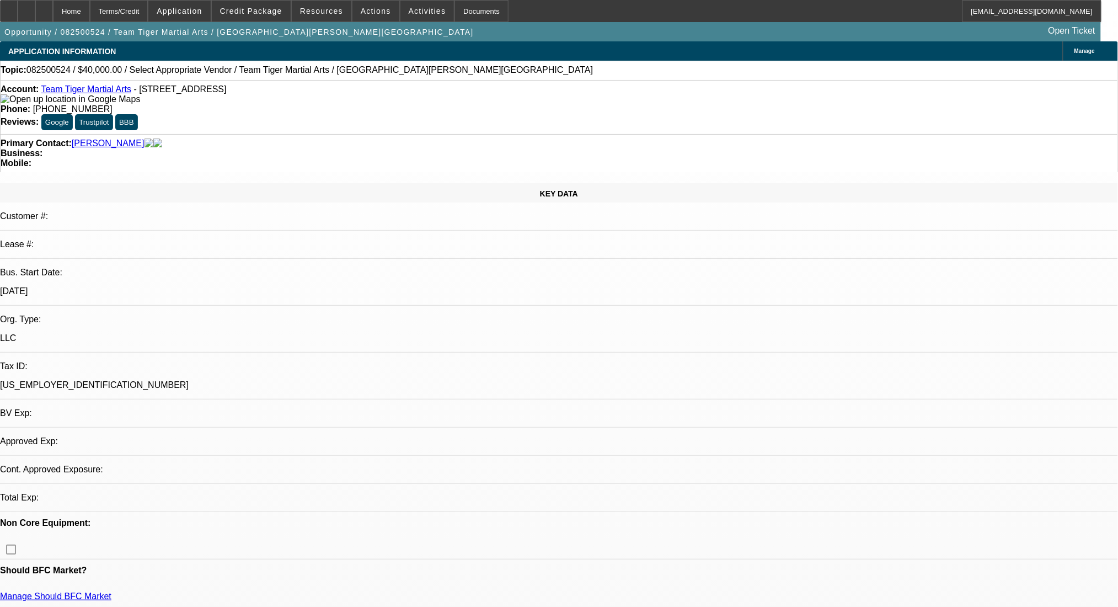
select select "0"
select select "2"
select select "0.1"
select select "1"
select select "2"
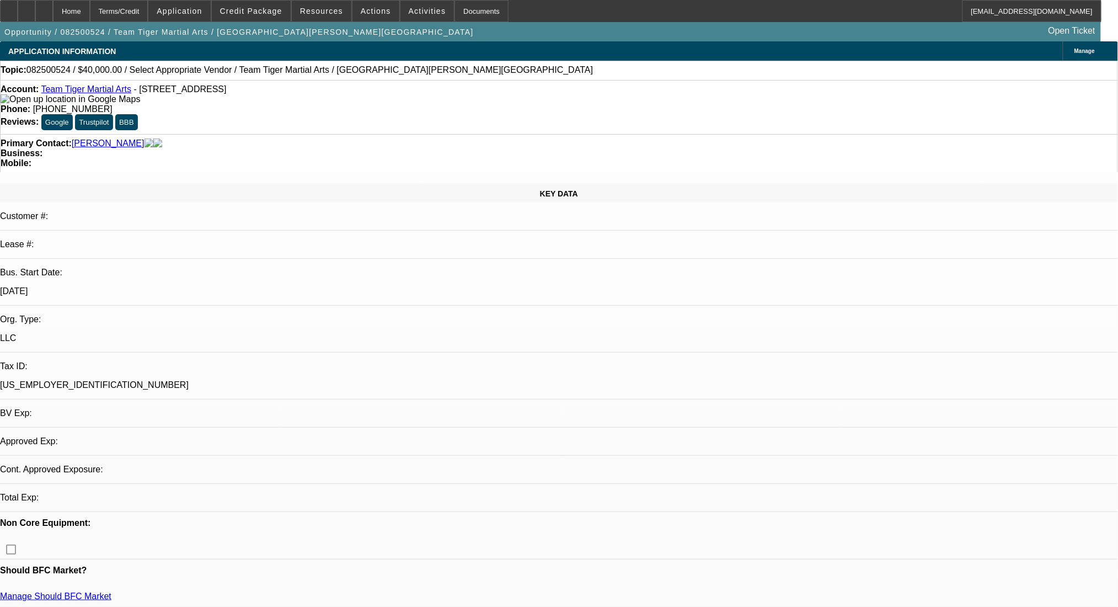
select select "4"
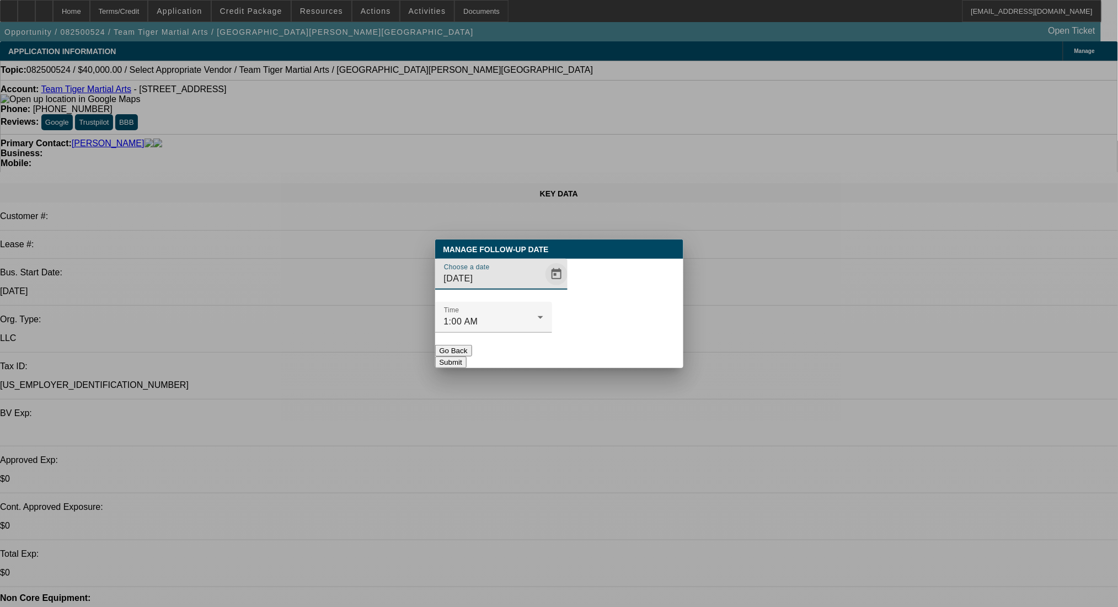
click at [543, 287] on span "Open calendar" at bounding box center [556, 274] width 26 height 26
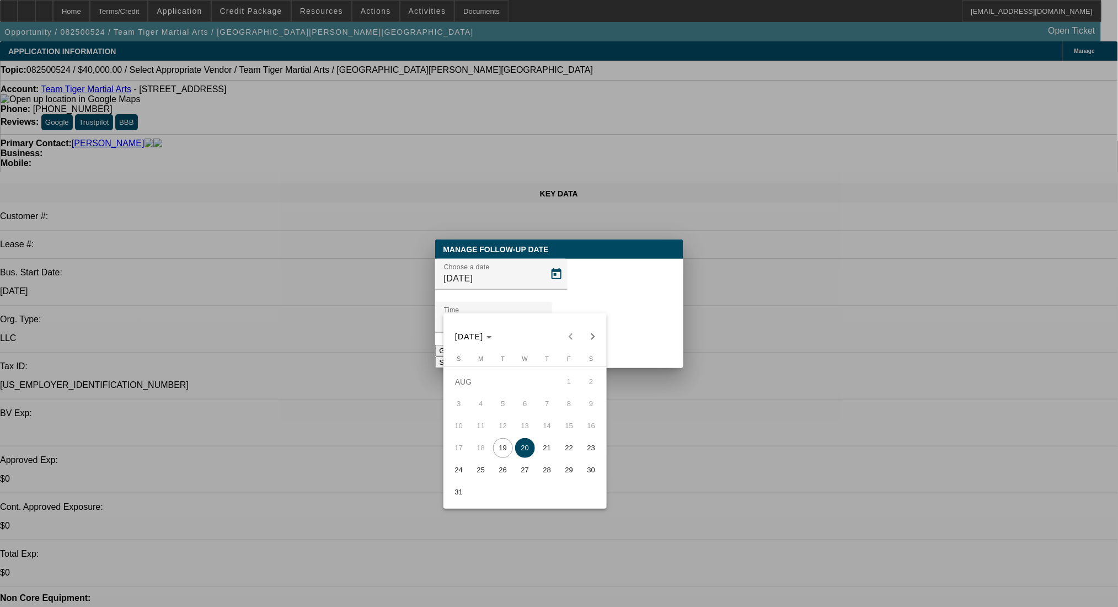
click at [550, 455] on span "21" at bounding box center [547, 448] width 20 height 20
type input "8/21/2025"
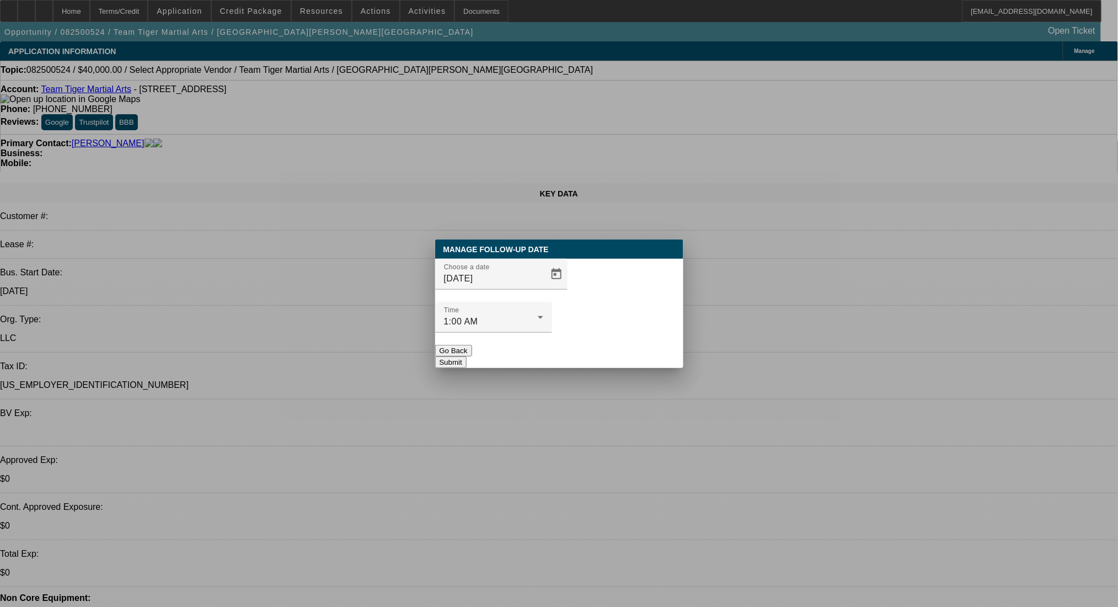
click at [467, 356] on button "Submit" at bounding box center [450, 362] width 31 height 12
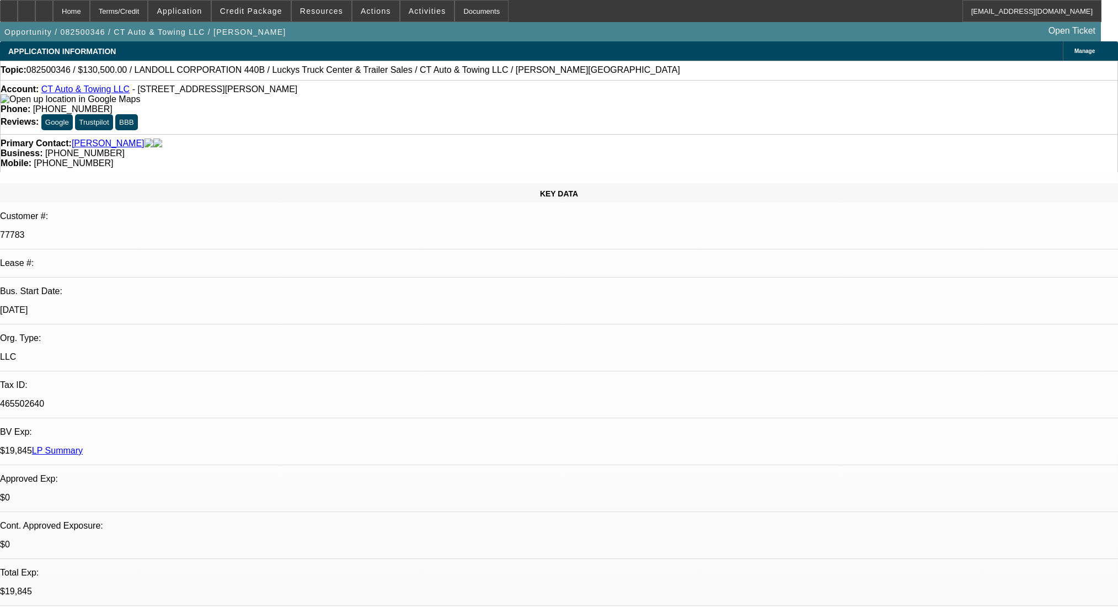
select select "0"
select select "2"
select select "0"
select select "6"
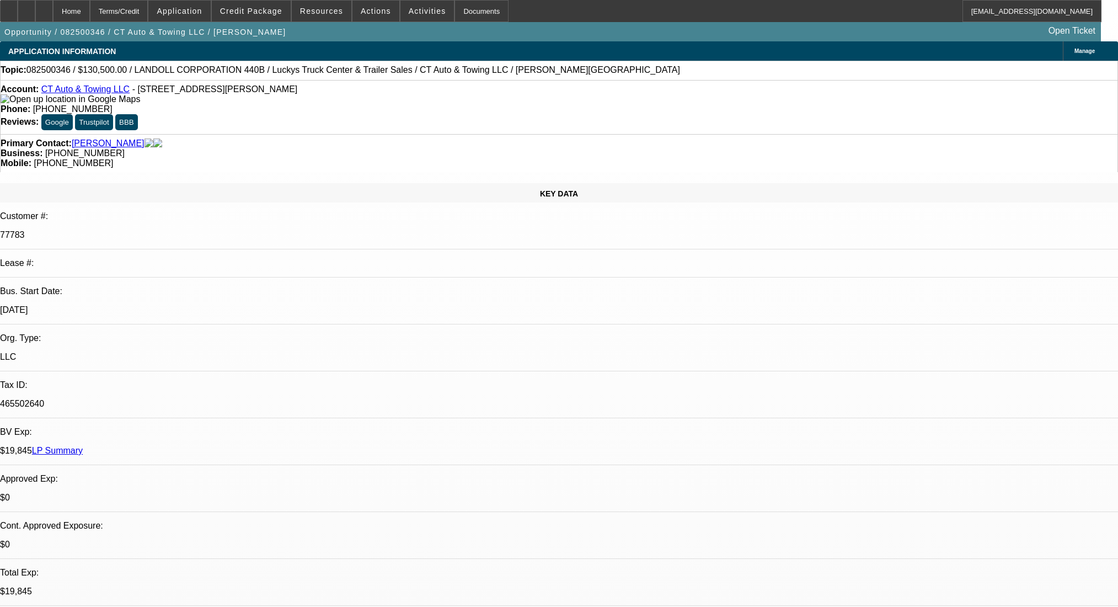
select select "0"
select select "2"
select select "0"
select select "6"
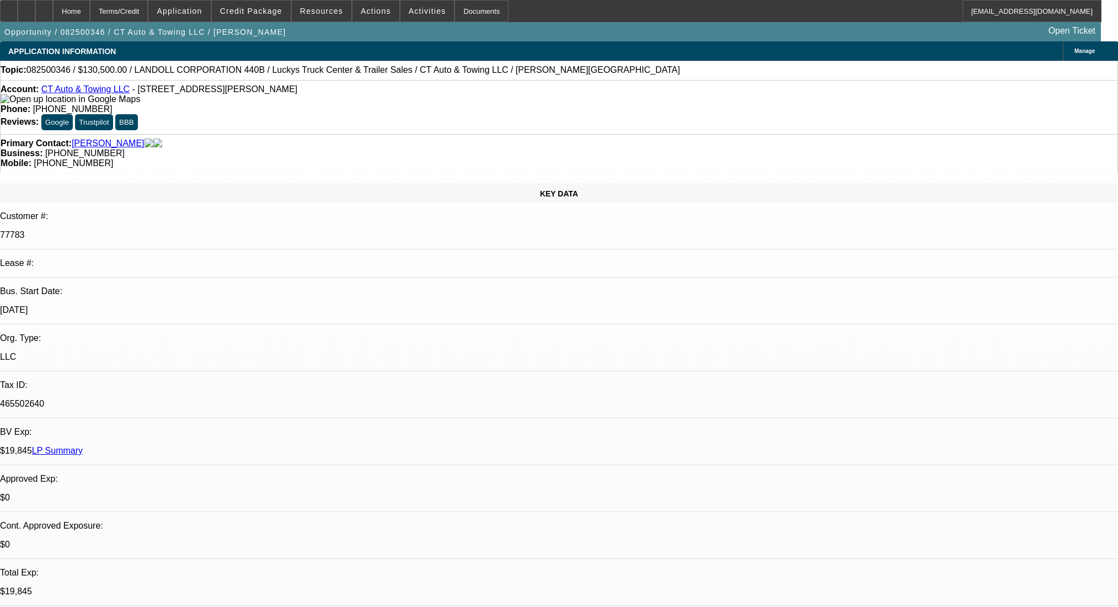
select select "0"
select select "6"
select select "0"
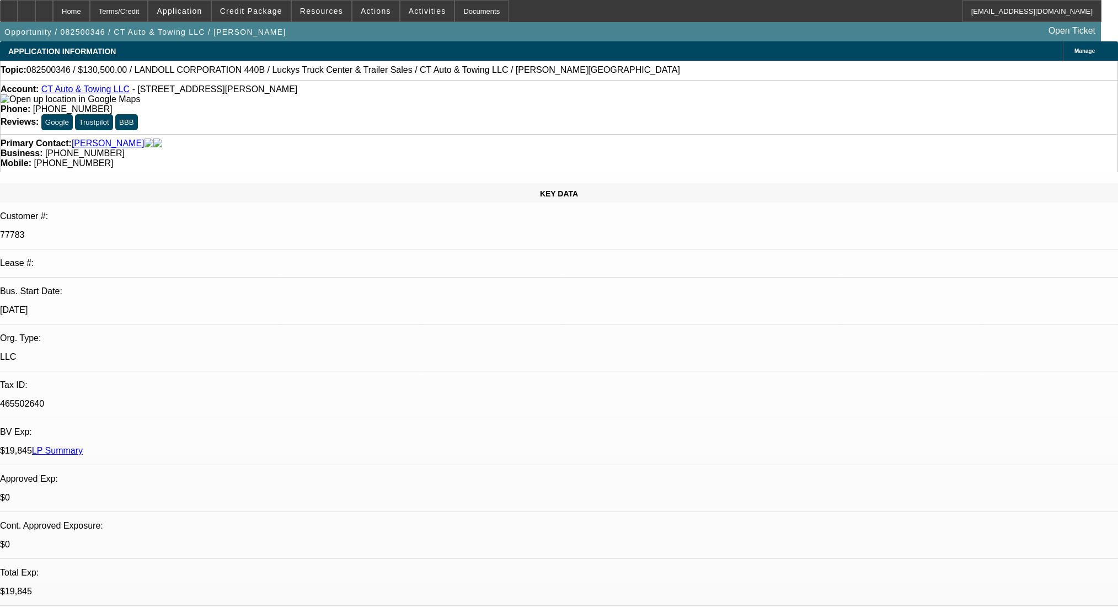
select select "0"
select select "6"
